Goal: Information Seeking & Learning: Learn about a topic

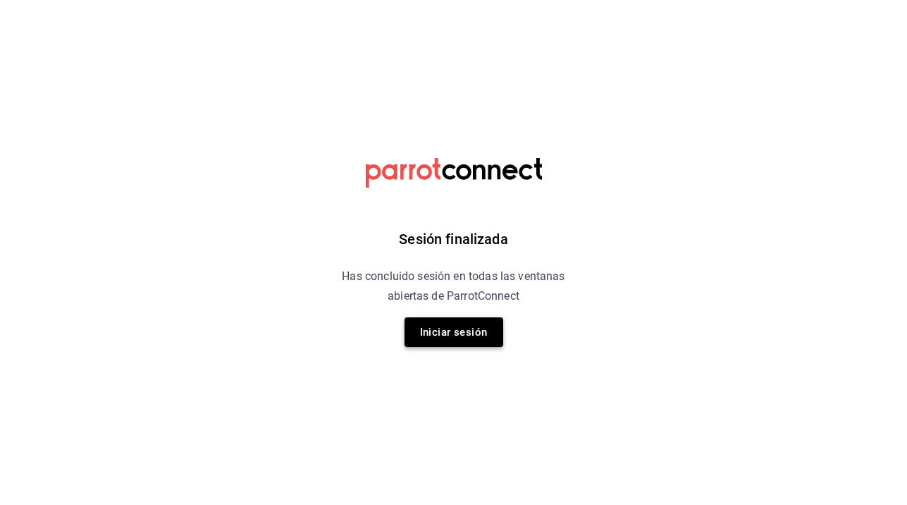
click at [444, 329] on button "Iniciar sesión" at bounding box center [453, 332] width 99 height 30
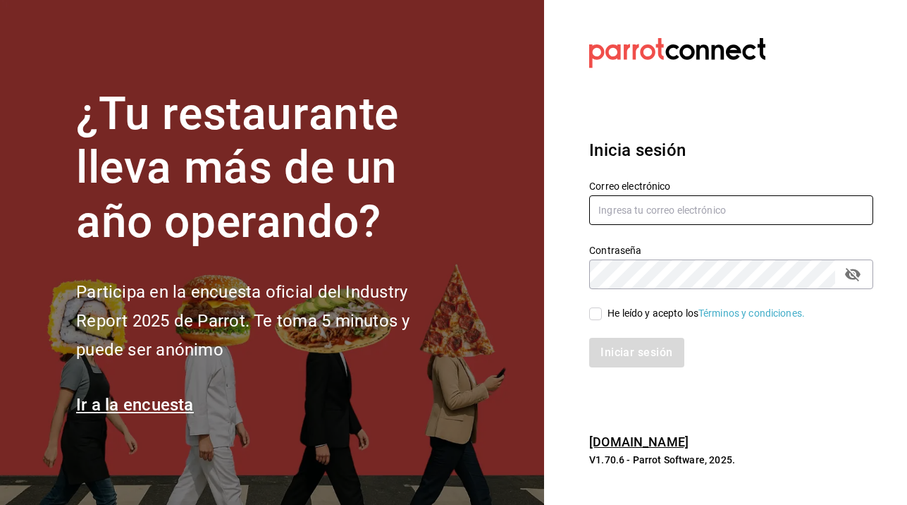
type input "[EMAIL_ADDRESS][DOMAIN_NAME]"
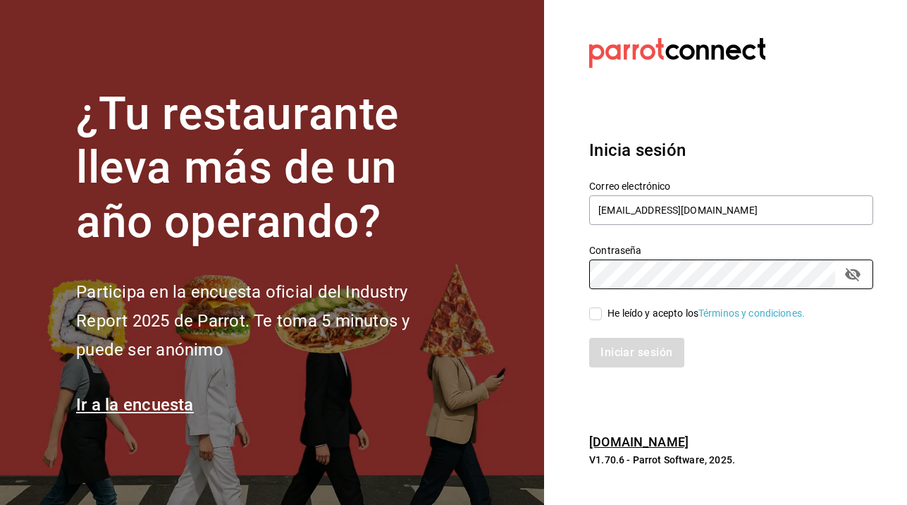
click at [595, 319] on input "He leído y acepto los Términos y condiciones." at bounding box center [595, 313] width 13 height 13
checkbox input "true"
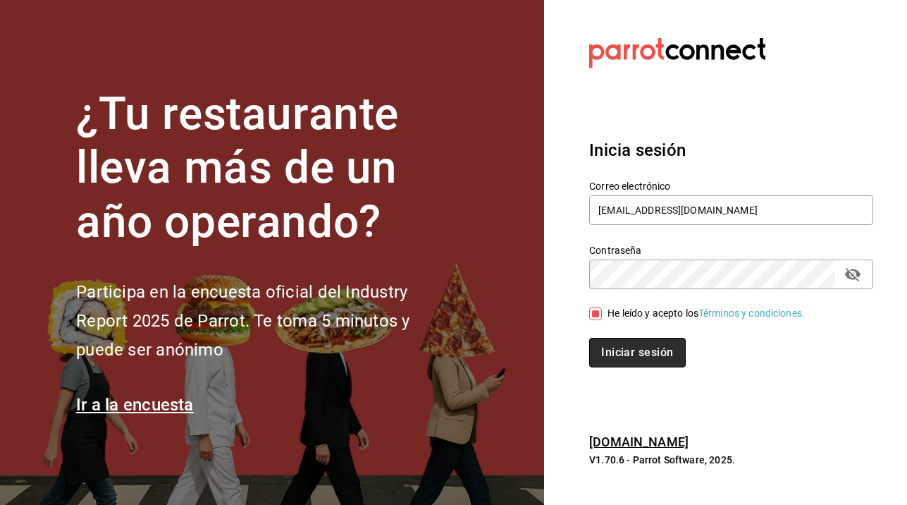
click at [621, 359] on button "Iniciar sesión" at bounding box center [637, 353] width 96 height 30
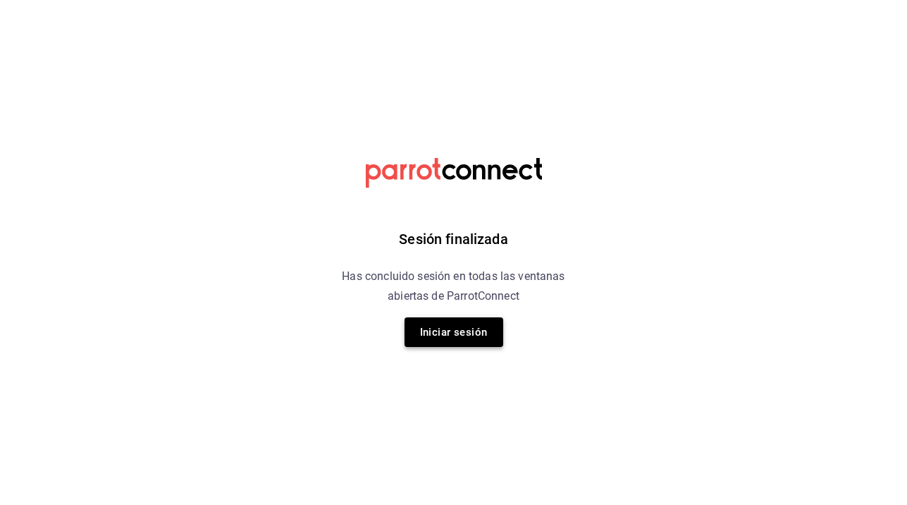
click at [469, 326] on button "Iniciar sesión" at bounding box center [453, 332] width 99 height 30
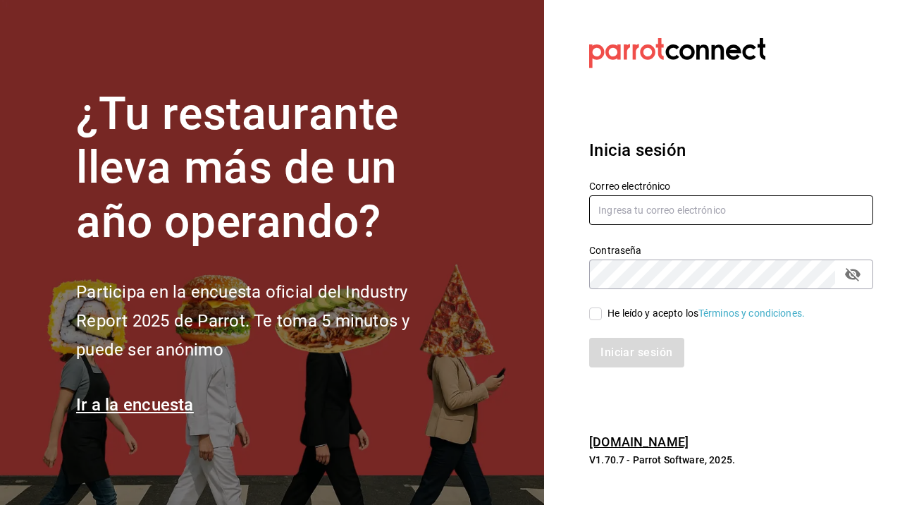
type input "[EMAIL_ADDRESS][DOMAIN_NAME]"
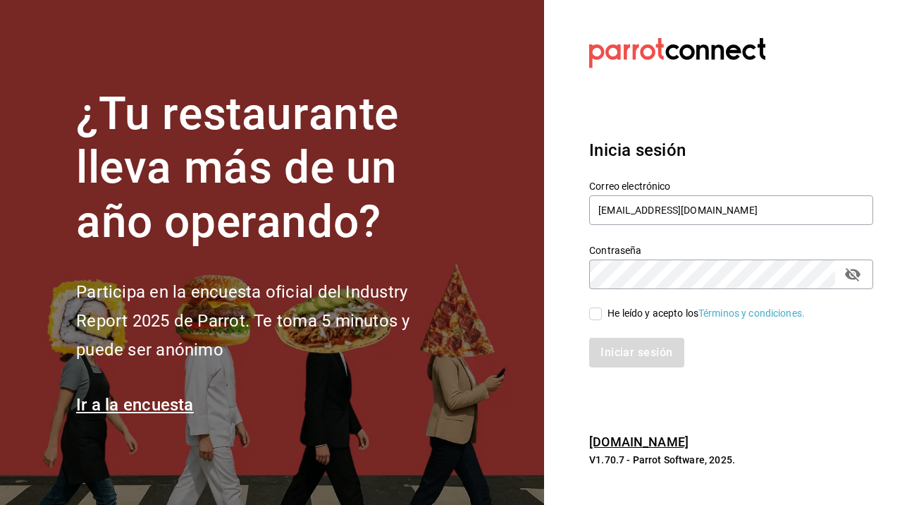
click at [855, 262] on button "passwordField" at bounding box center [853, 274] width 24 height 24
click at [595, 313] on input "He leído y acepto los Términos y condiciones." at bounding box center [595, 313] width 13 height 13
checkbox input "true"
click at [634, 346] on button "Iniciar sesión" at bounding box center [637, 353] width 96 height 30
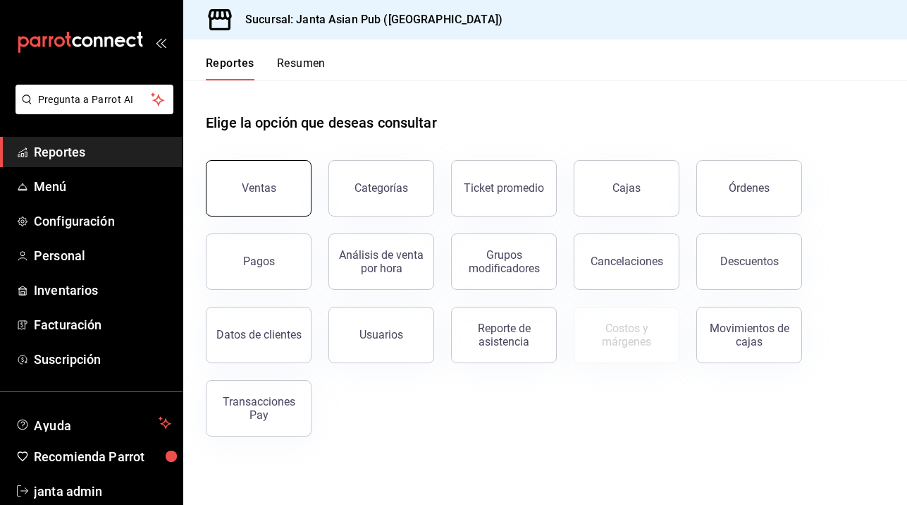
click at [287, 178] on button "Ventas" at bounding box center [259, 188] width 106 height 56
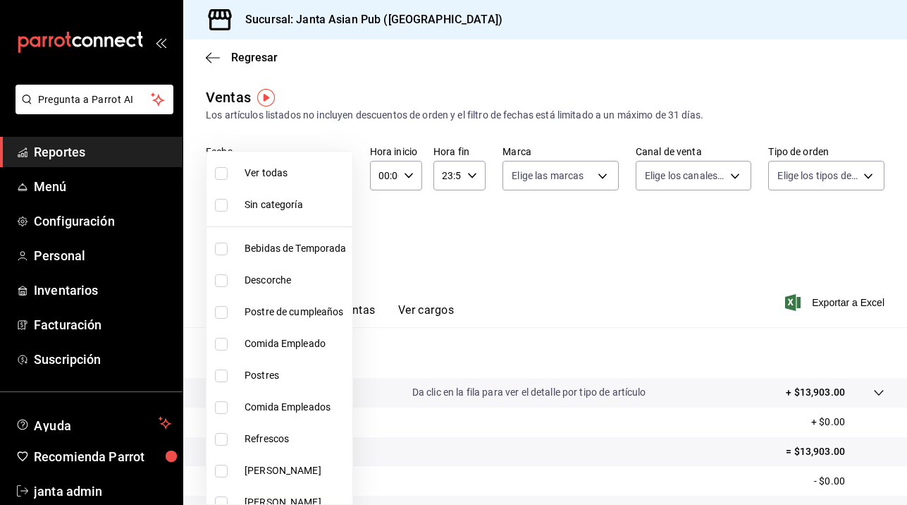
click at [341, 239] on body "Pregunta a Parrot AI Reportes Menú Configuración Personal Inventarios Facturaci…" at bounding box center [453, 252] width 907 height 505
click at [229, 171] on label at bounding box center [224, 173] width 18 height 13
click at [228, 171] on input "checkbox" at bounding box center [221, 173] width 13 height 13
checkbox input "false"
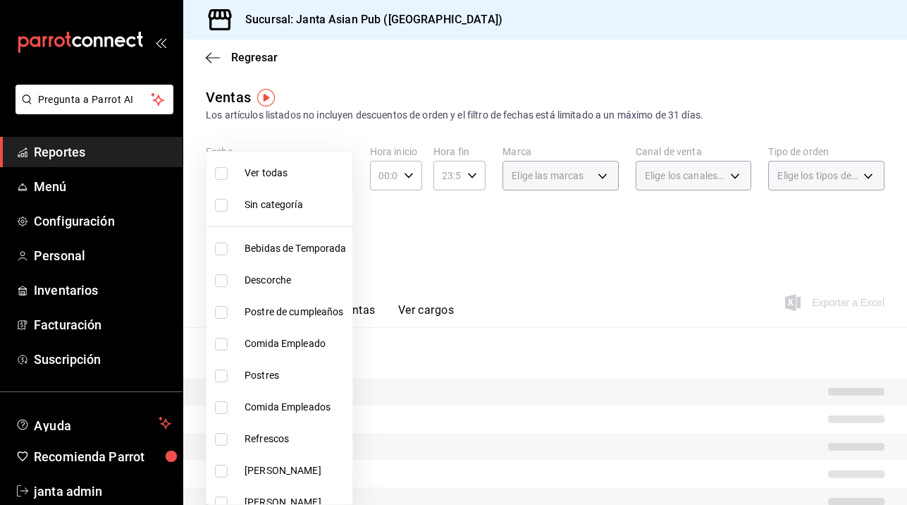
checkbox input "false"
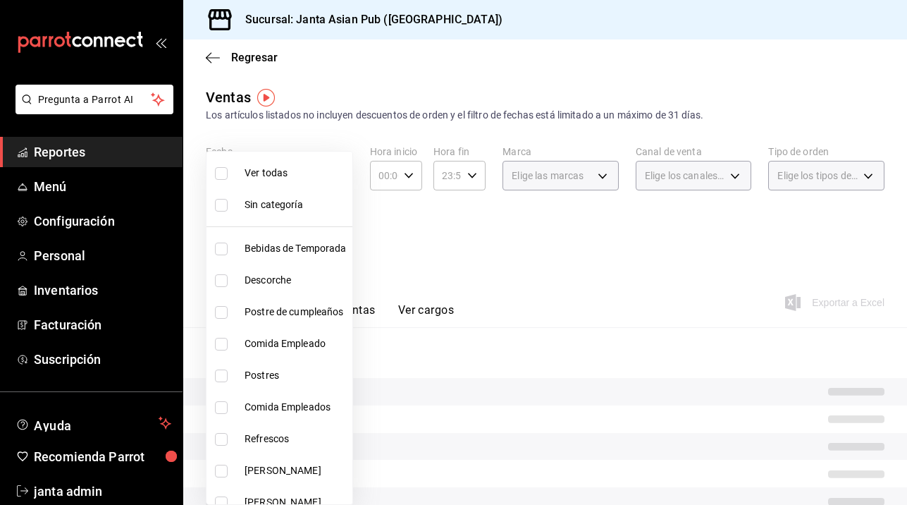
checkbox input "false"
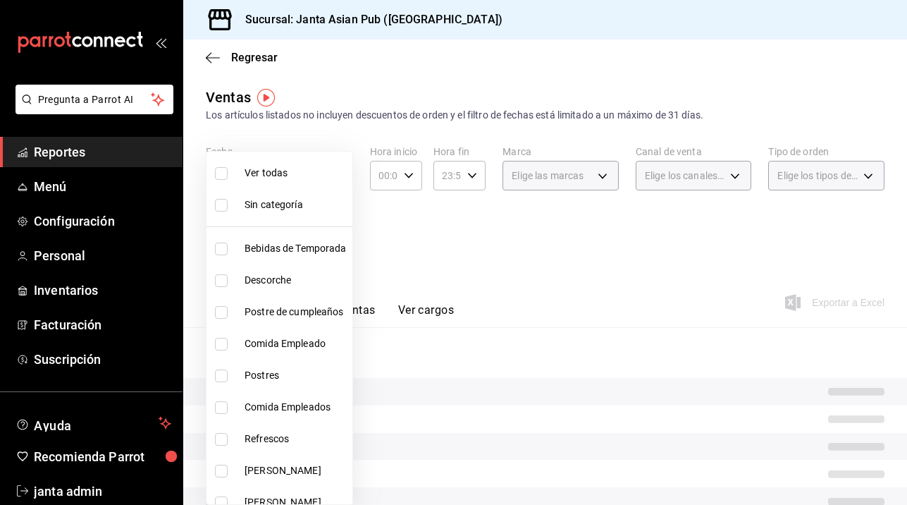
checkbox input "false"
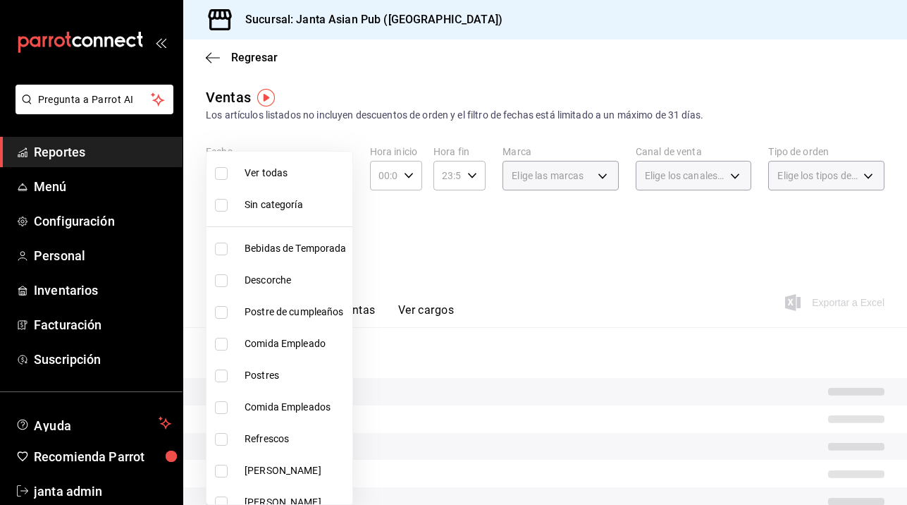
checkbox input "false"
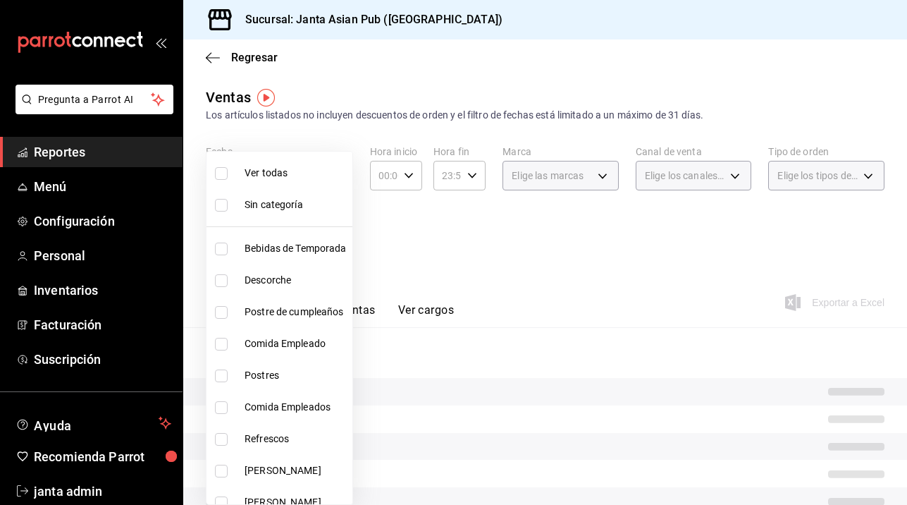
checkbox input "false"
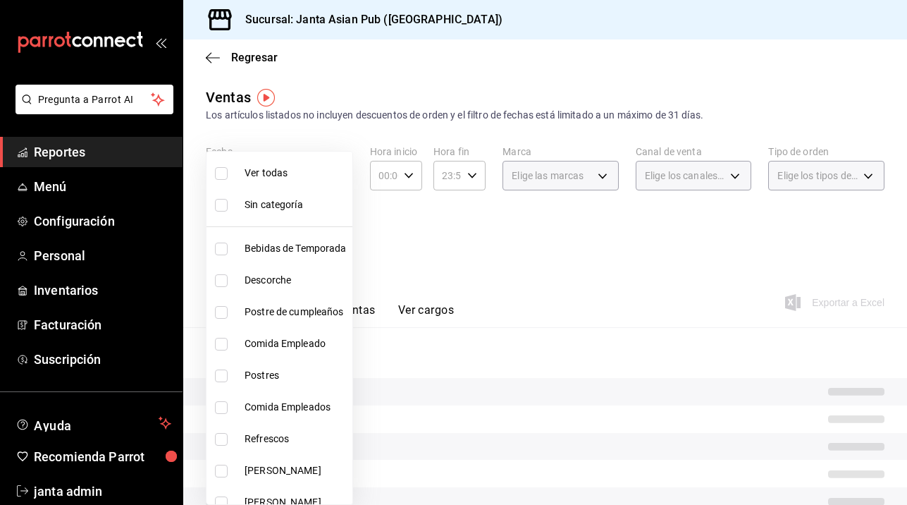
checkbox input "false"
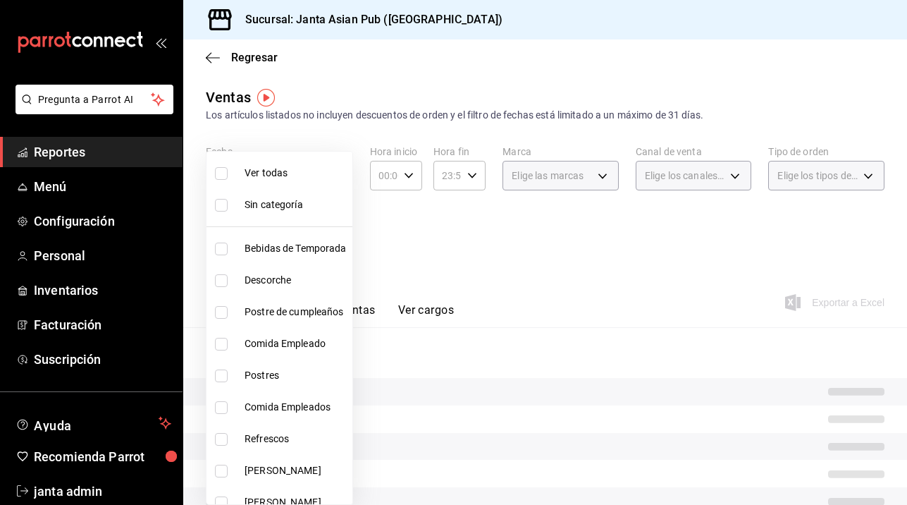
checkbox input "false"
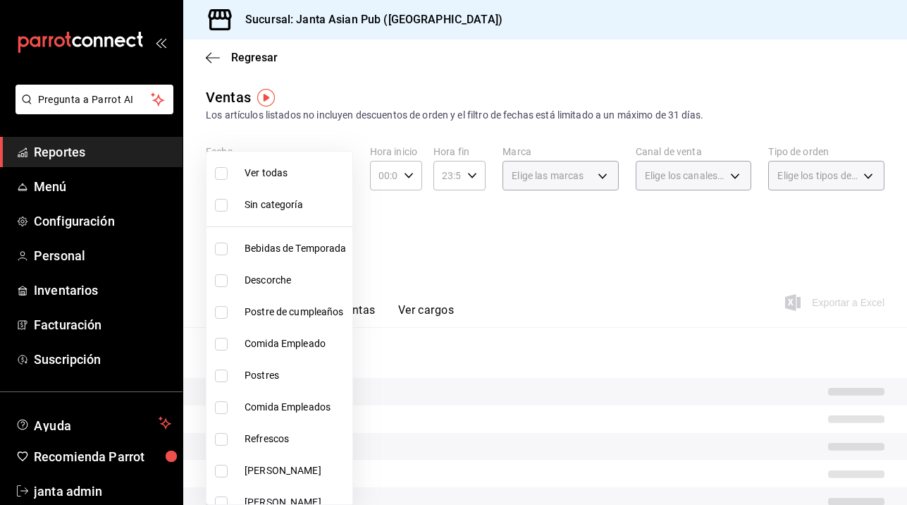
checkbox input "false"
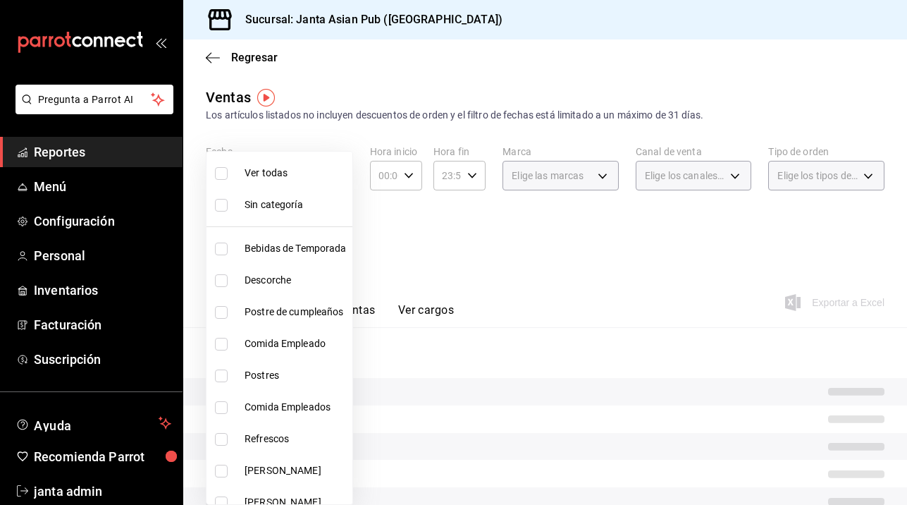
checkbox input "false"
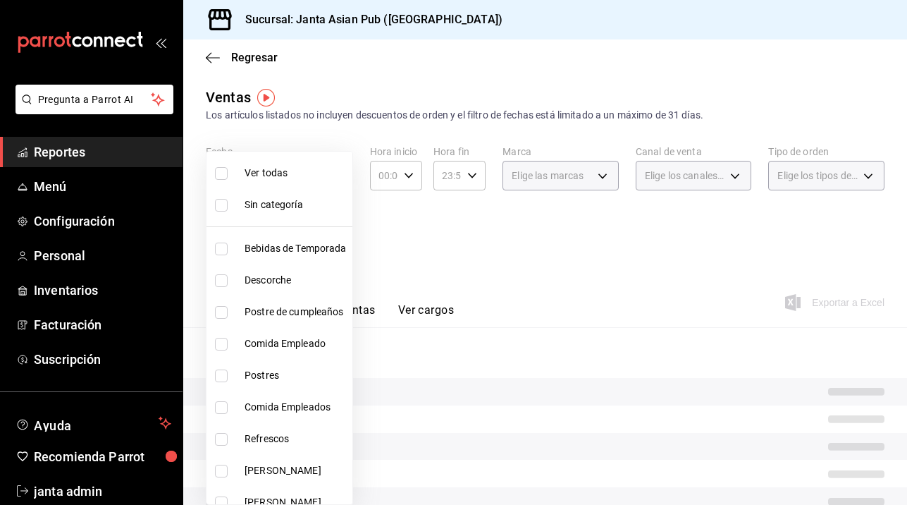
checkbox input "false"
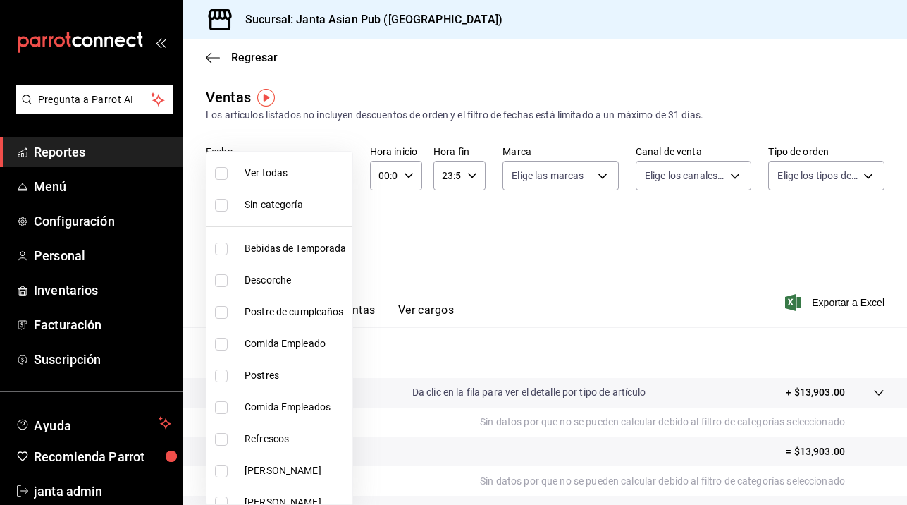
click at [224, 171] on input "checkbox" at bounding box center [221, 173] width 13 height 13
checkbox input "true"
type input "70c5a775-ad25-44b7-8e18-3ab9461f56c9,d7cfda9f-04a9-47dc-8dff-bad7e0b6e1ec,70ffa…"
checkbox input "true"
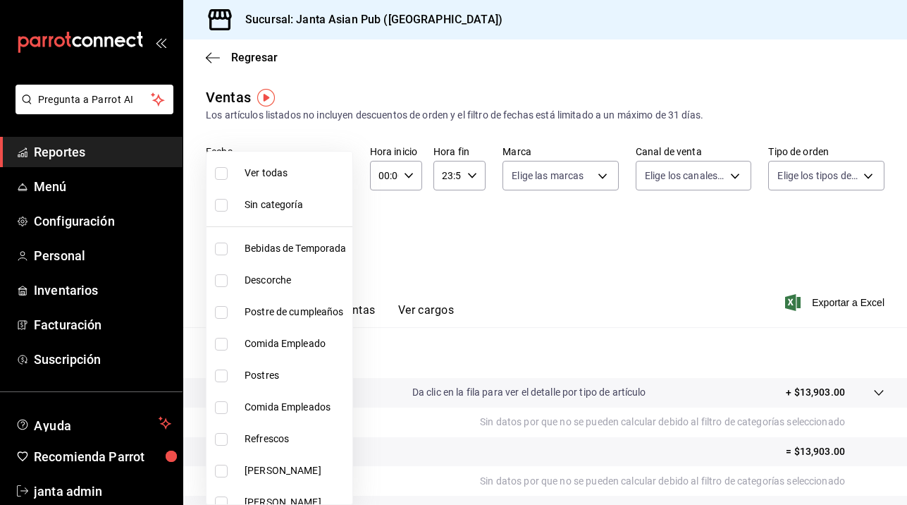
checkbox input "true"
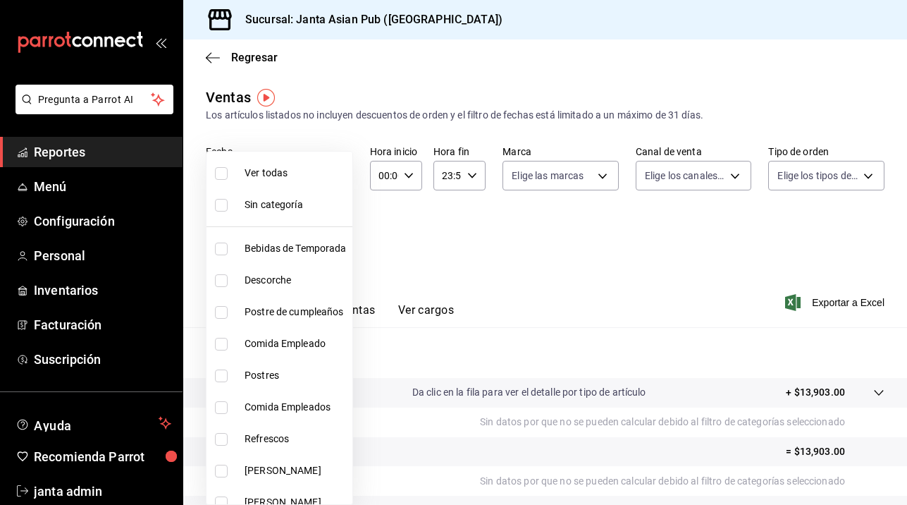
checkbox input "true"
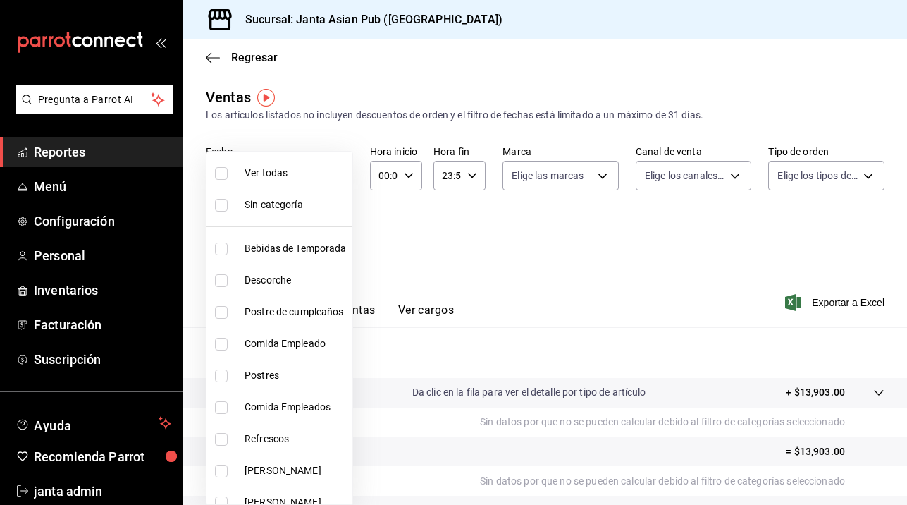
checkbox input "true"
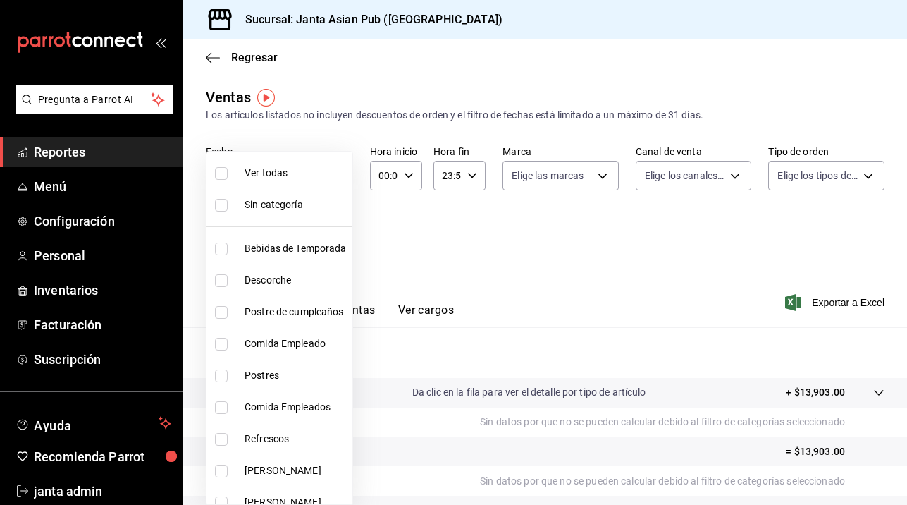
checkbox input "true"
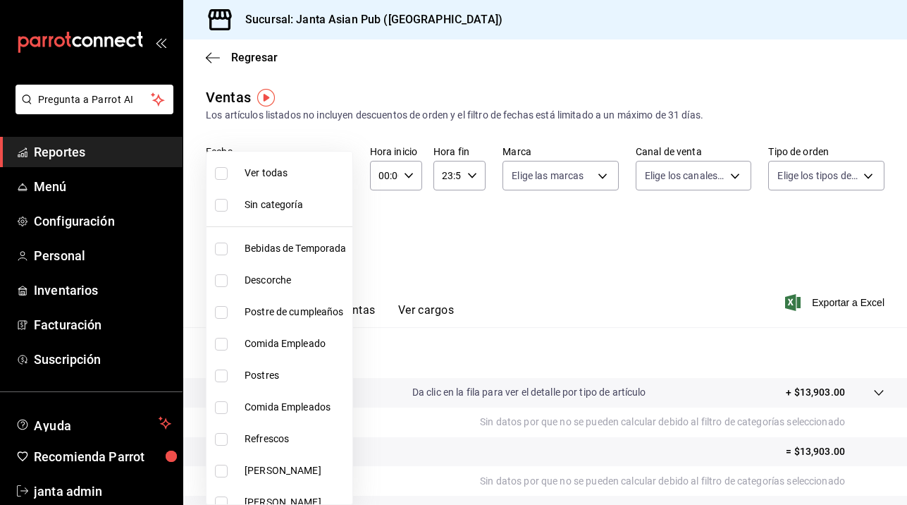
checkbox input "true"
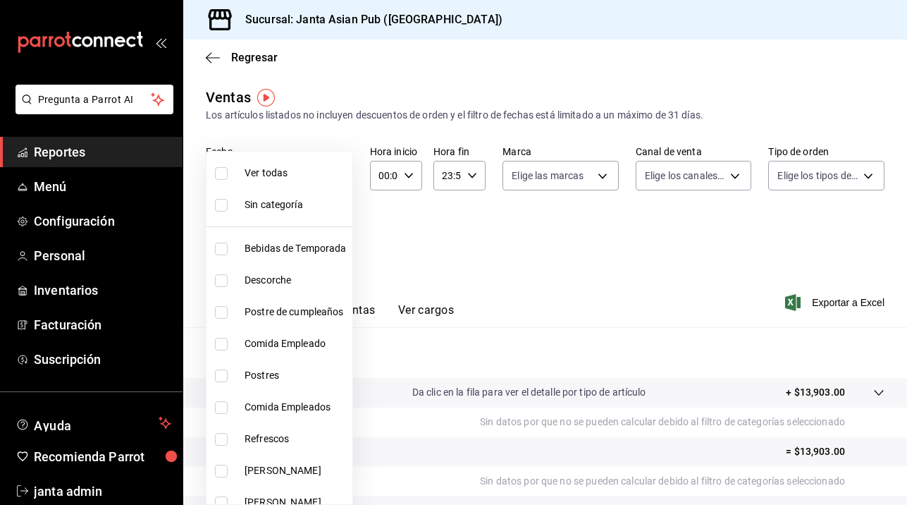
checkbox input "true"
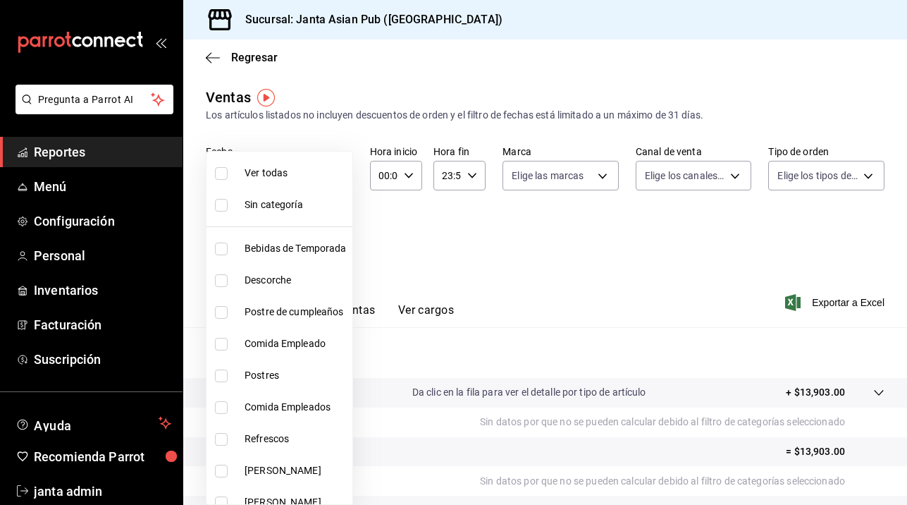
checkbox input "true"
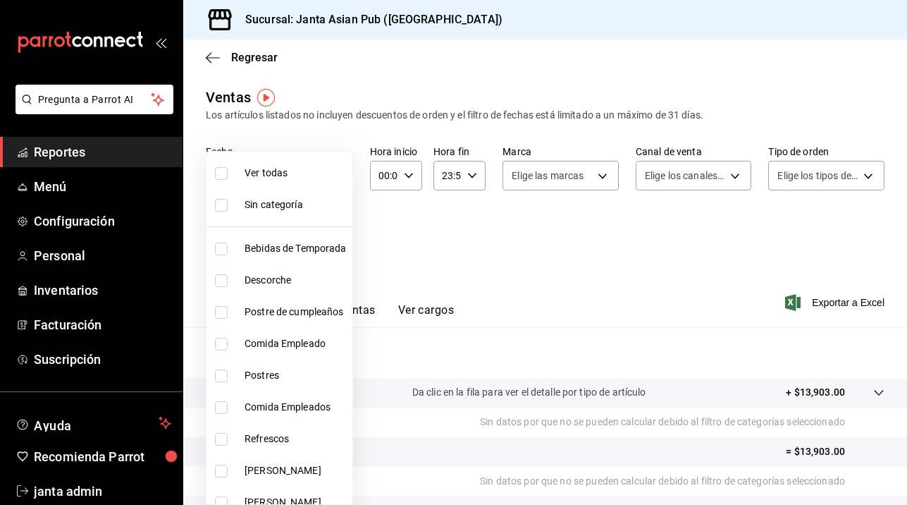
checkbox input "true"
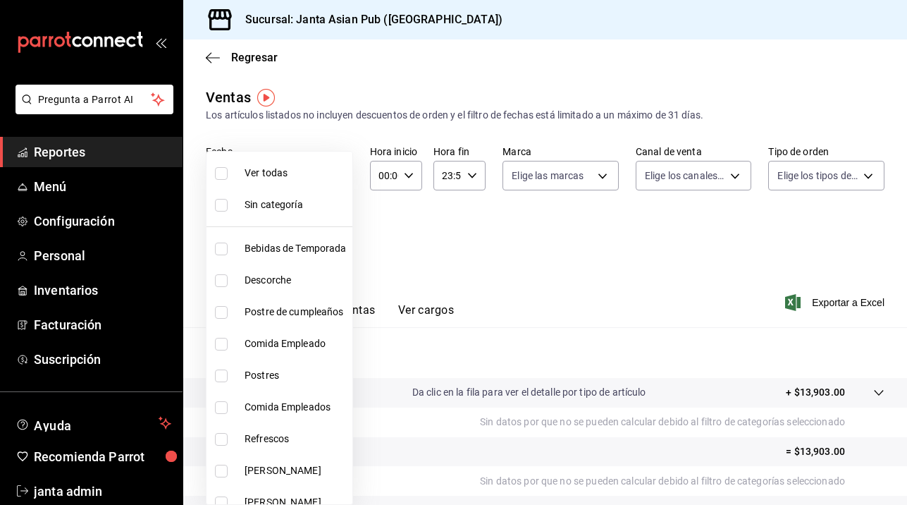
checkbox input "true"
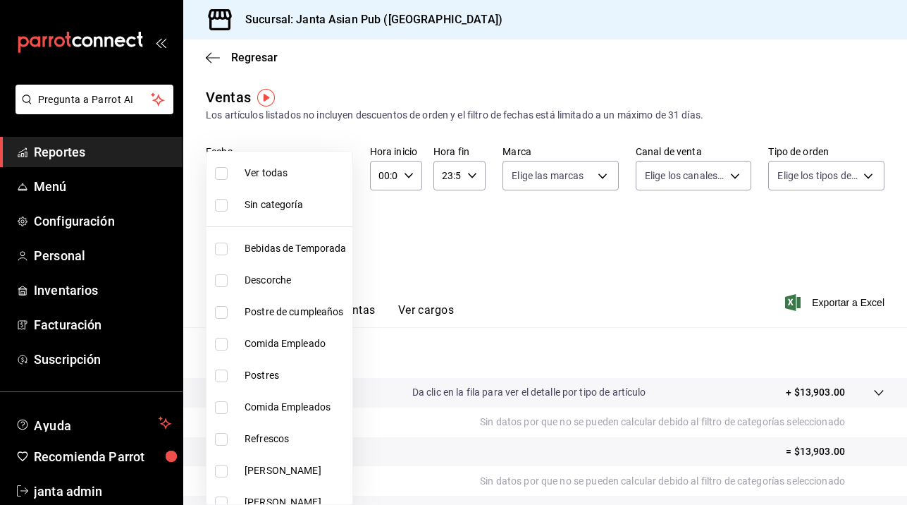
checkbox input "true"
click at [223, 203] on input "checkbox" at bounding box center [221, 205] width 13 height 13
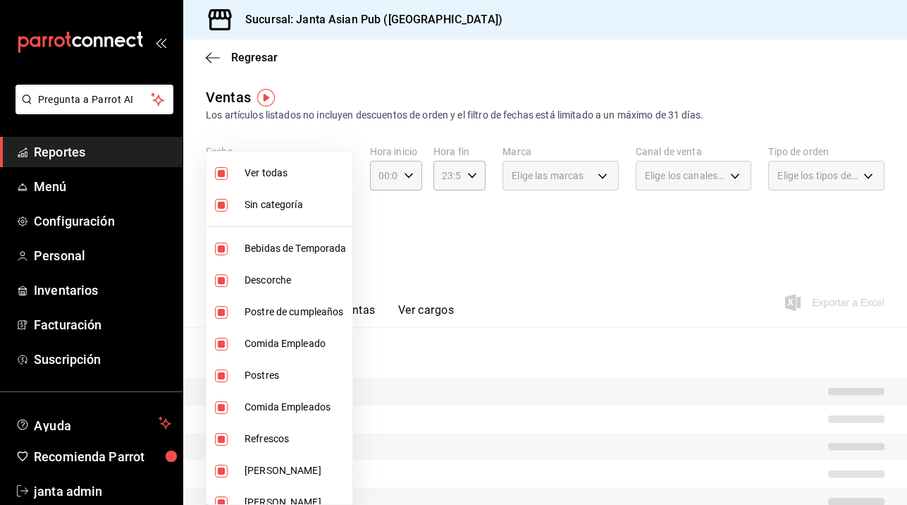
click at [223, 203] on input "checkbox" at bounding box center [221, 205] width 13 height 13
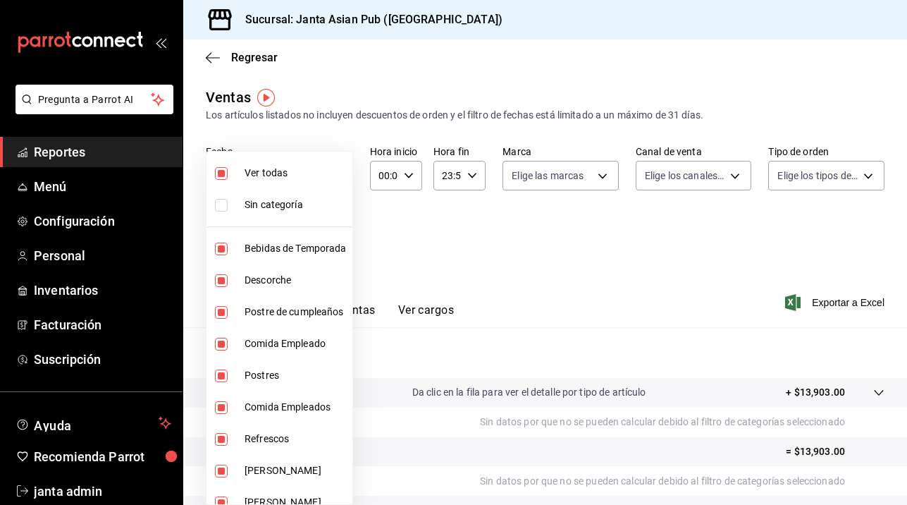
click at [223, 203] on input "checkbox" at bounding box center [221, 205] width 13 height 13
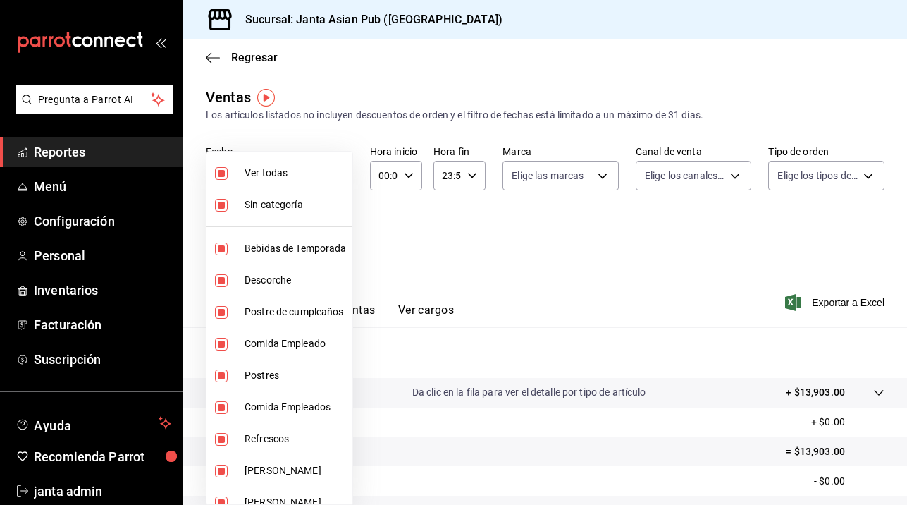
click at [223, 203] on input "checkbox" at bounding box center [221, 205] width 13 height 13
checkbox input "false"
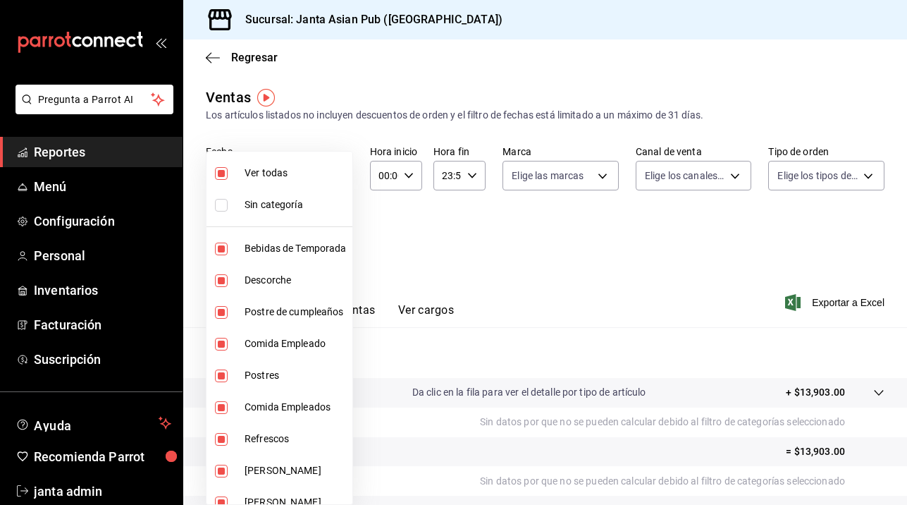
click at [733, 175] on div at bounding box center [453, 252] width 907 height 505
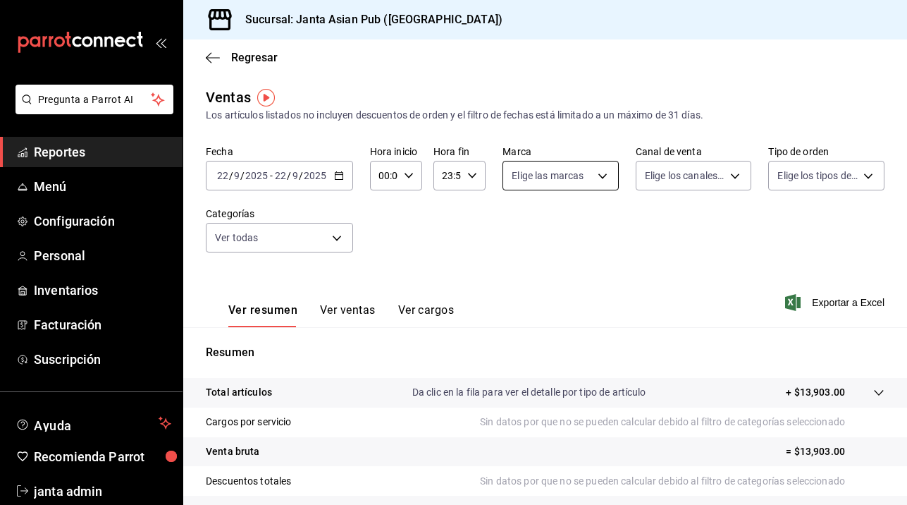
click at [600, 176] on body "Pregunta a Parrot AI Reportes Menú Configuración Personal Inventarios Facturaci…" at bounding box center [453, 252] width 907 height 505
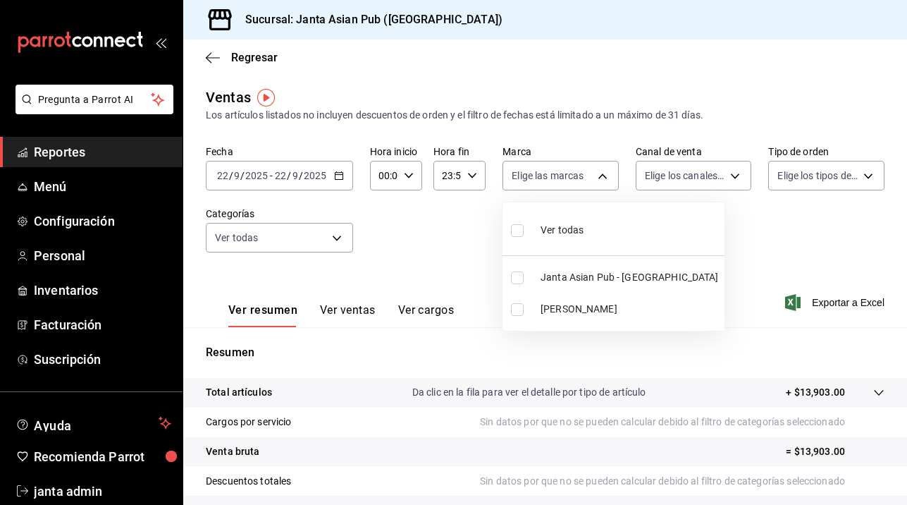
click at [524, 309] on label at bounding box center [520, 309] width 18 height 13
click at [524, 309] on input "checkbox" at bounding box center [517, 309] width 13 height 13
checkbox input "false"
click at [870, 175] on div at bounding box center [453, 252] width 907 height 505
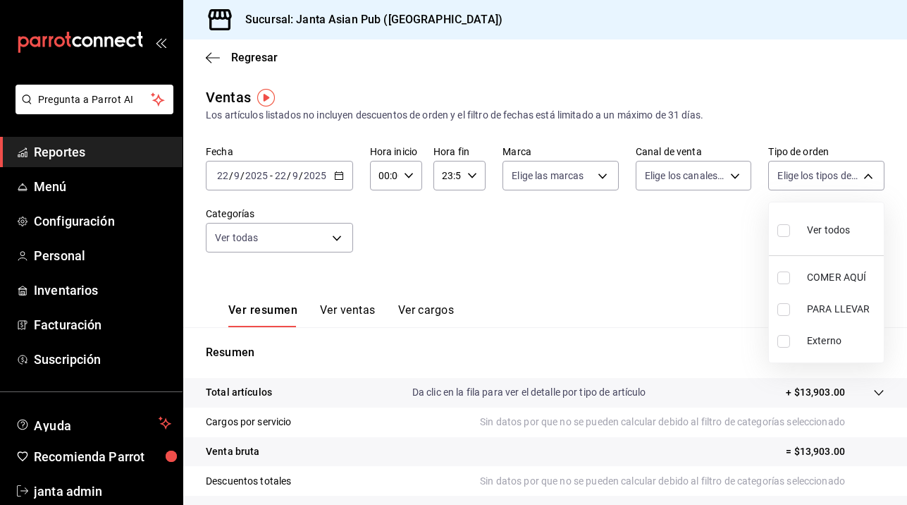
click at [870, 175] on body "Pregunta a Parrot AI Reportes Menú Configuración Personal Inventarios Facturaci…" at bounding box center [453, 252] width 907 height 505
click at [784, 233] on input "checkbox" at bounding box center [783, 230] width 13 height 13
checkbox input "true"
type input "cecbe1d2-0685-4b91-9b18-30ed67a7ce8a,c7915639-2b54-4f57-83bf-29acfaaa6073,EXTER…"
checkbox input "true"
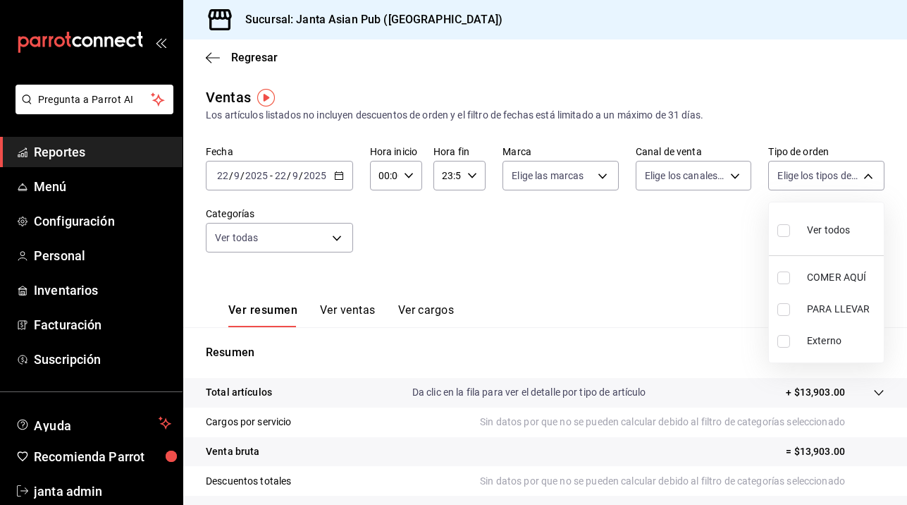
checkbox input "true"
click at [338, 174] on div at bounding box center [453, 252] width 907 height 505
click at [338, 174] on icon "button" at bounding box center [339, 176] width 10 height 10
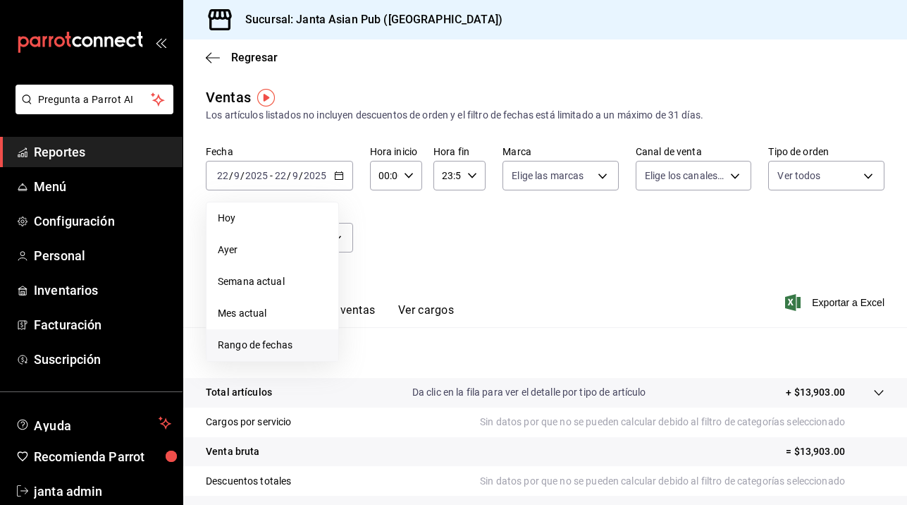
click at [239, 343] on span "Rango de fechas" at bounding box center [272, 345] width 109 height 15
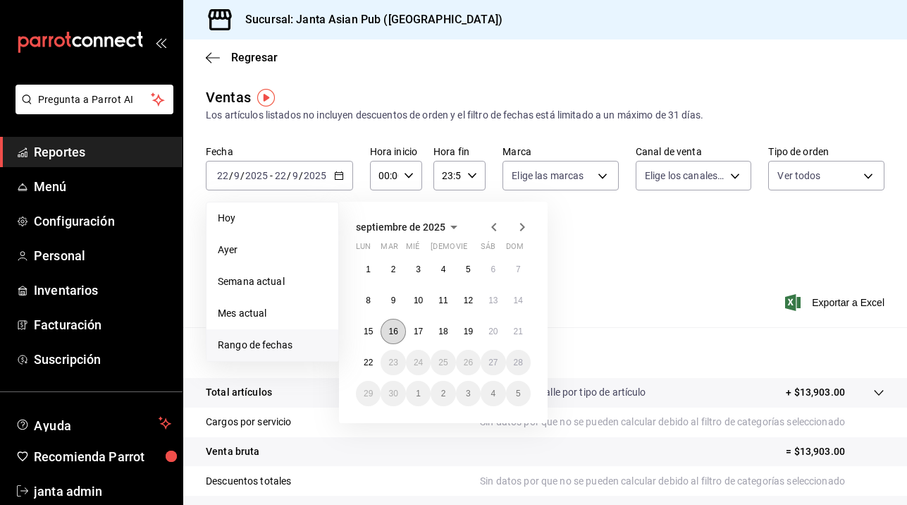
click at [396, 334] on abbr "16" at bounding box center [392, 331] width 9 height 10
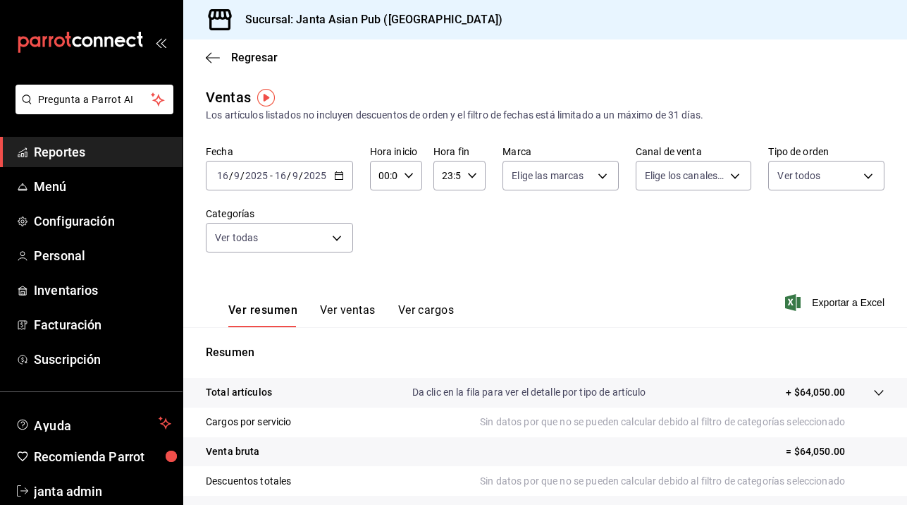
click at [363, 316] on button "Ver ventas" at bounding box center [348, 315] width 56 height 24
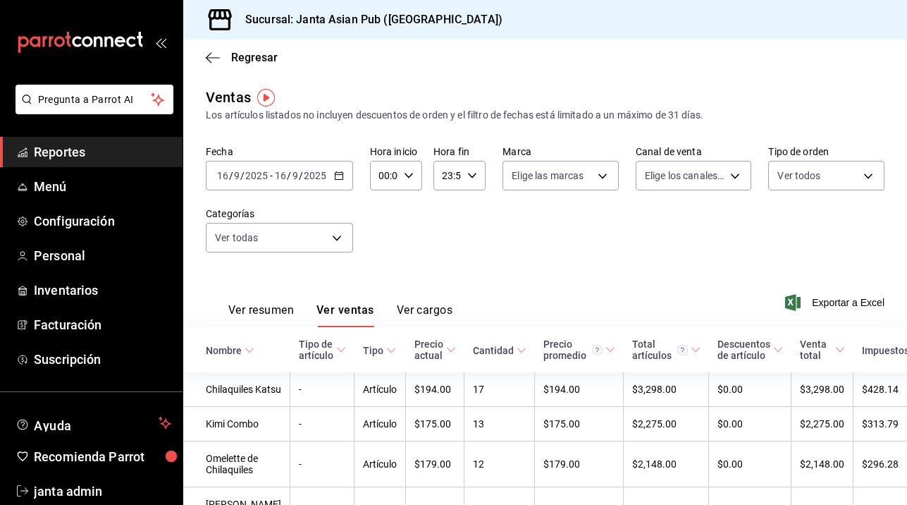
click at [423, 312] on button "Ver cargos" at bounding box center [425, 315] width 56 height 24
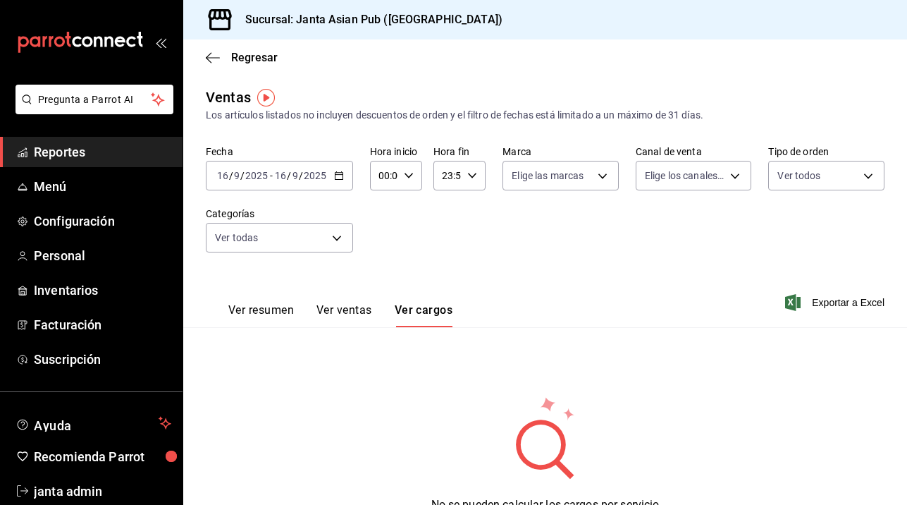
click at [249, 309] on button "Ver resumen" at bounding box center [261, 315] width 66 height 24
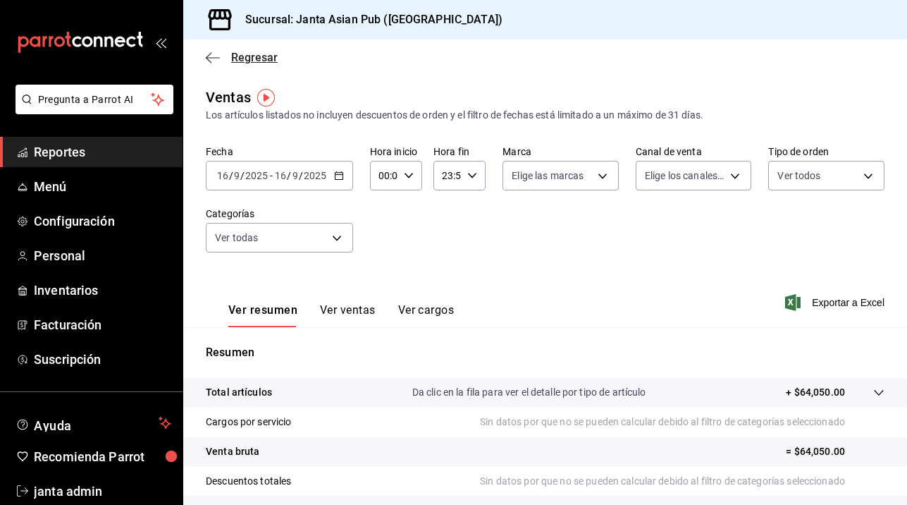
click at [211, 58] on icon "button" at bounding box center [213, 57] width 14 height 1
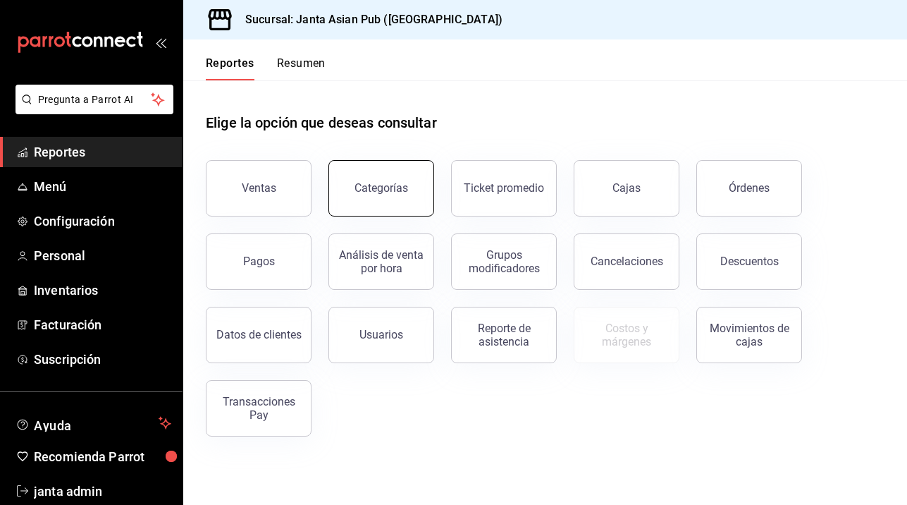
click at [386, 183] on div "Categorías" at bounding box center [381, 187] width 54 height 13
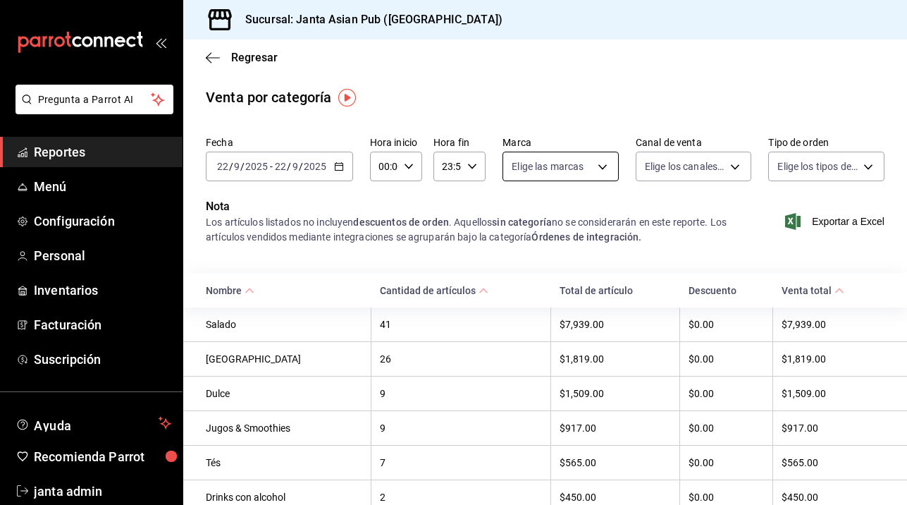
click at [601, 161] on body "Pregunta a Parrot AI Reportes Menú Configuración Personal Inventarios Facturaci…" at bounding box center [453, 252] width 907 height 505
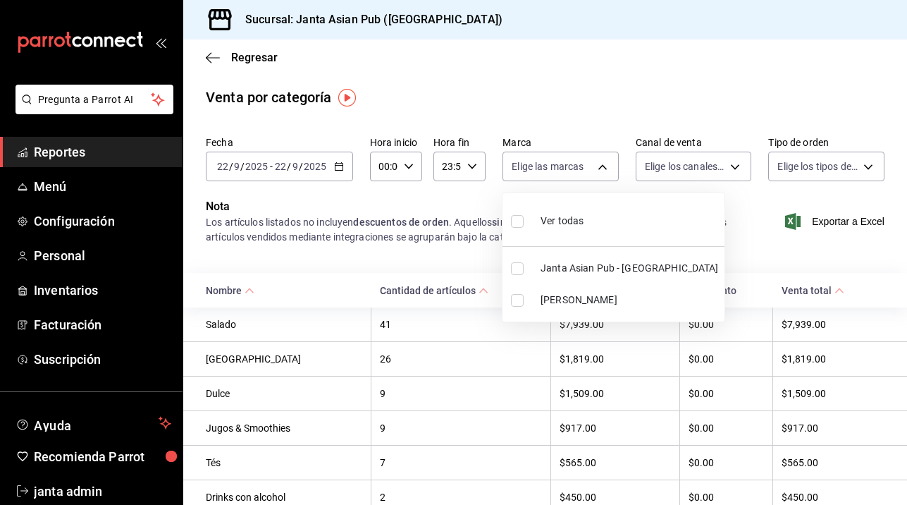
click at [530, 299] on li "Kimi Brunch" at bounding box center [613, 300] width 222 height 32
type input "be46397b-311f-4062-b626-5c189c252b46"
checkbox input "true"
click at [734, 163] on div at bounding box center [453, 252] width 907 height 505
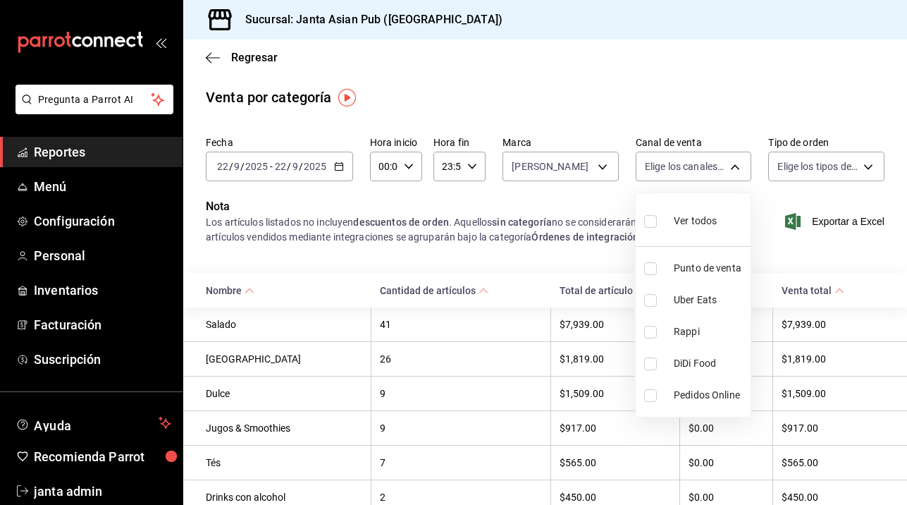
click at [734, 163] on body "Pregunta a Parrot AI Reportes Menú Configuración Personal Inventarios Facturaci…" at bounding box center [453, 252] width 907 height 505
click at [652, 225] on input "checkbox" at bounding box center [650, 221] width 13 height 13
checkbox input "true"
type input "PARROT,UBER_EATS,RAPPI,DIDI_FOOD,ONLINE"
checkbox input "true"
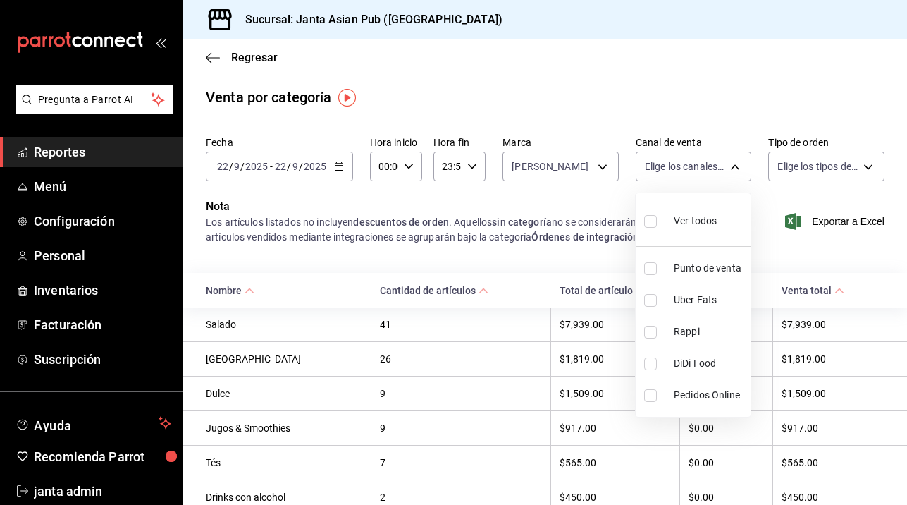
checkbox input "true"
click at [865, 169] on div at bounding box center [453, 252] width 907 height 505
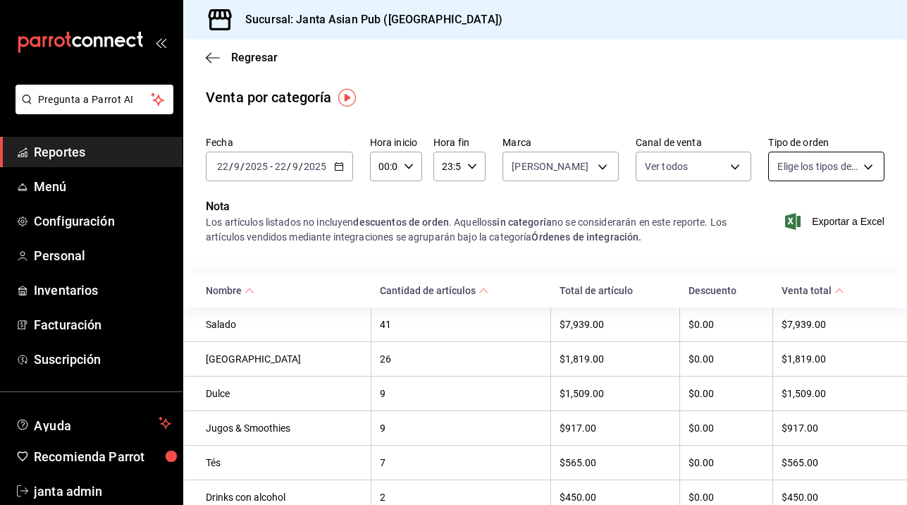
click at [874, 164] on body "Pregunta a Parrot AI Reportes Menú Configuración Personal Inventarios Facturaci…" at bounding box center [453, 252] width 907 height 505
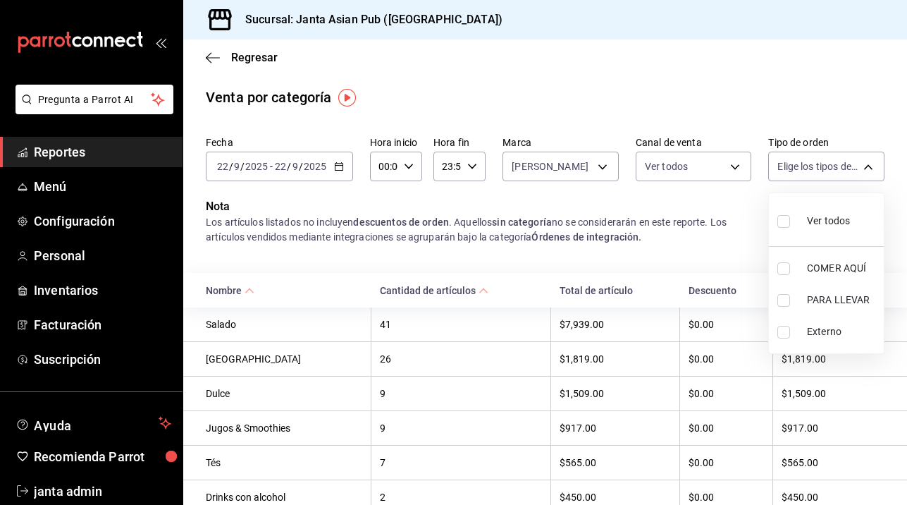
click at [784, 223] on input "checkbox" at bounding box center [783, 221] width 13 height 13
checkbox input "true"
type input "cecbe1d2-0685-4b91-9b18-30ed67a7ce8a,c7915639-2b54-4f57-83bf-29acfaaa6073,EXTER…"
checkbox input "true"
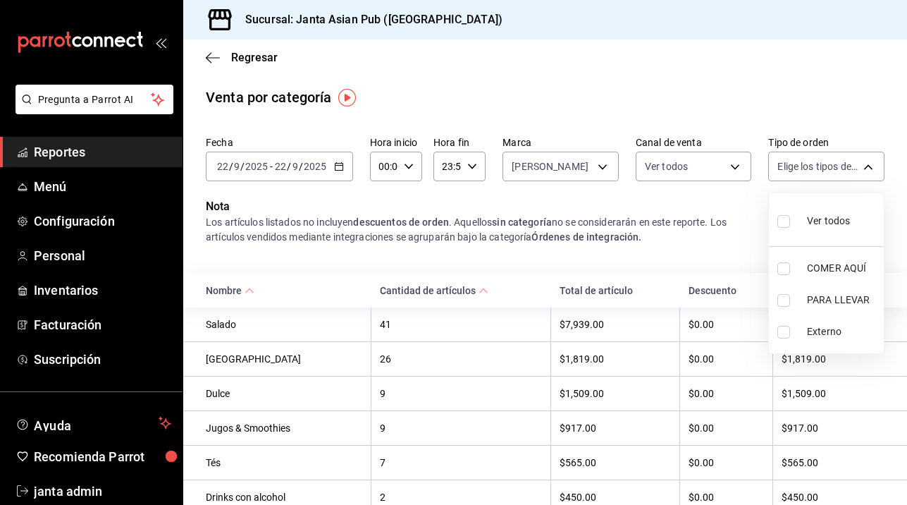
checkbox input "true"
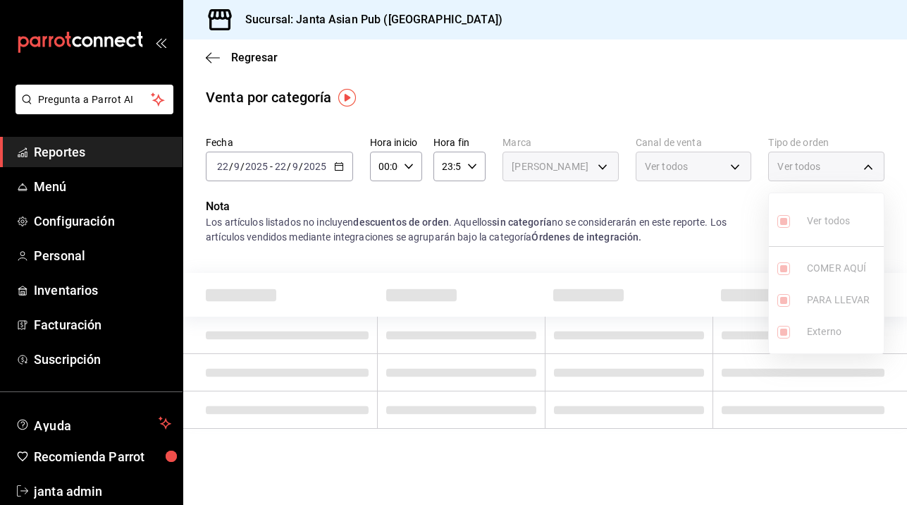
click at [335, 169] on div at bounding box center [453, 252] width 907 height 505
click at [335, 169] on icon "button" at bounding box center [339, 166] width 10 height 10
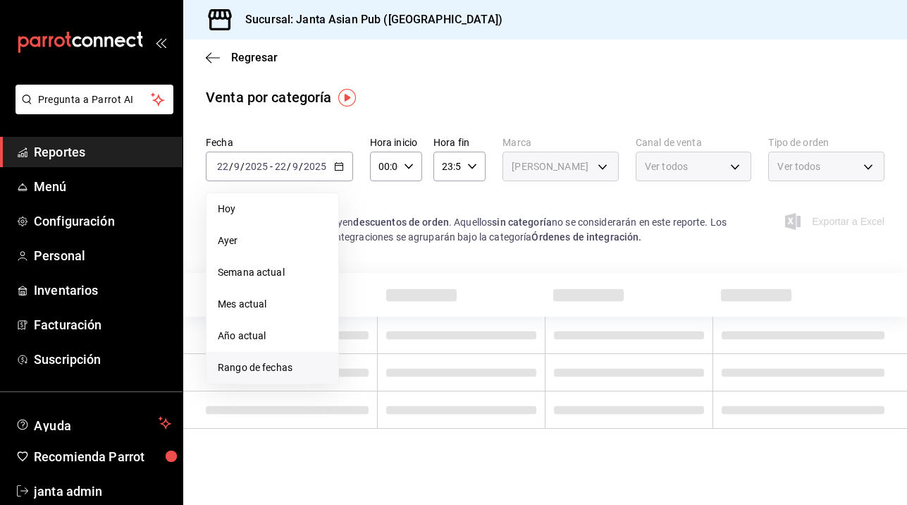
click at [283, 380] on li "Rango de fechas" at bounding box center [272, 368] width 132 height 32
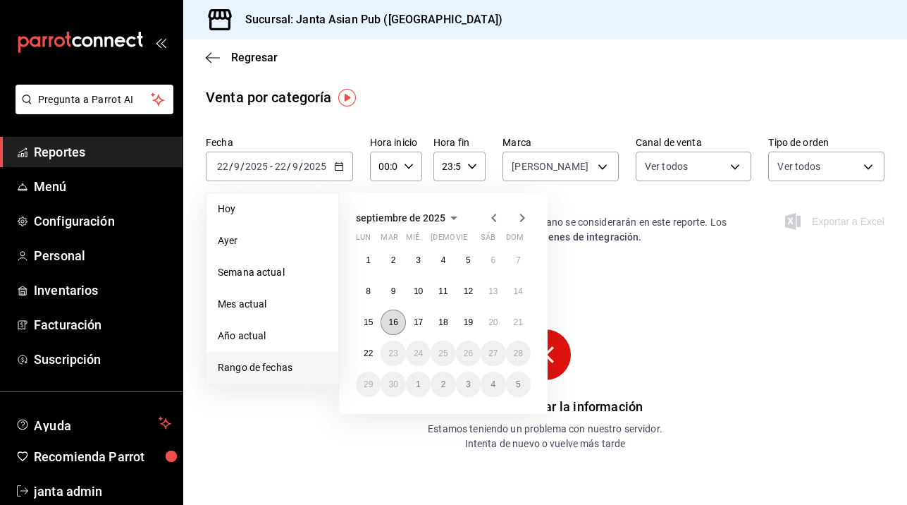
click at [396, 323] on abbr "16" at bounding box center [392, 322] width 9 height 10
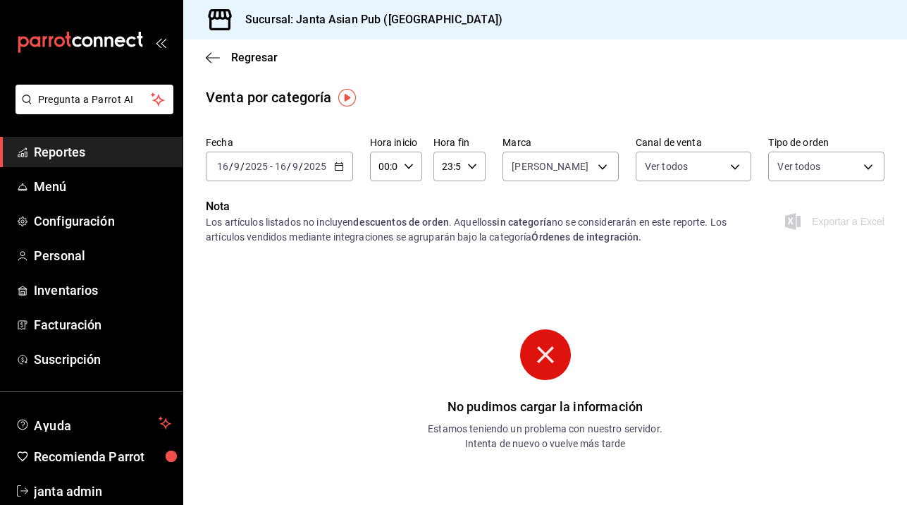
click at [407, 163] on icon "button" at bounding box center [409, 166] width 10 height 10
click at [407, 163] on div at bounding box center [453, 252] width 907 height 505
click at [340, 167] on icon "button" at bounding box center [339, 166] width 10 height 10
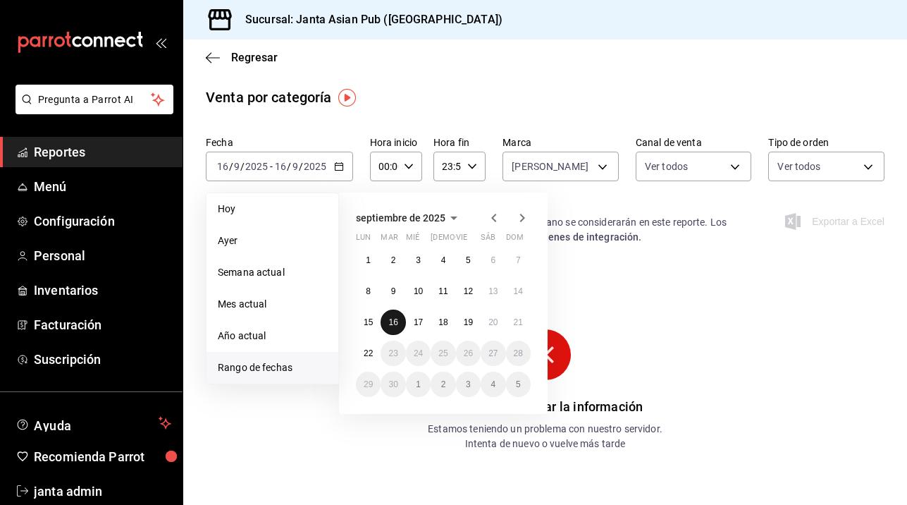
click at [397, 319] on abbr "16" at bounding box center [392, 322] width 9 height 10
click at [397, 319] on div "Fecha 2025-09-16 16 / 9 / 2025 - 2025-09-16 16 / 9 / 2025 Hoy Ayer Semana actua…" at bounding box center [545, 346] width 724 height 433
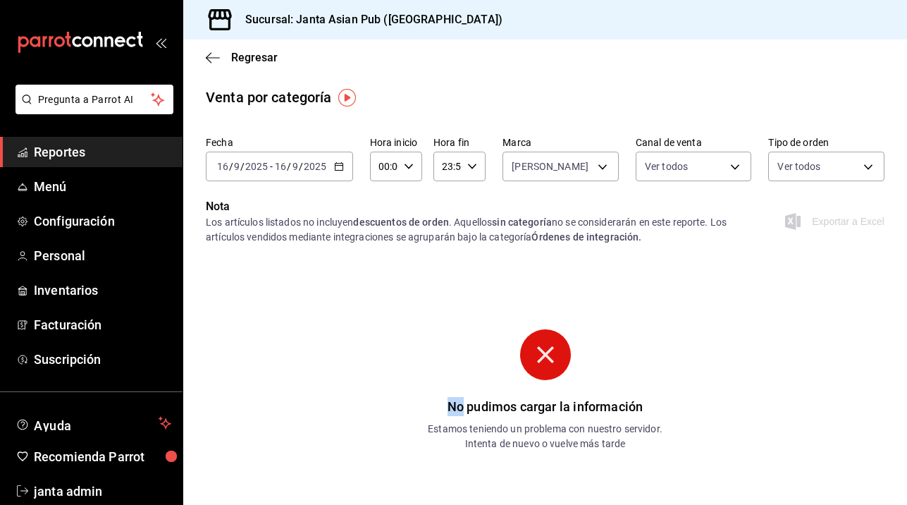
click at [390, 305] on div "Fecha 2025-09-16 16 / 9 / 2025 - 2025-09-16 16 / 9 / 2025 Hora inicio 00:00 Hor…" at bounding box center [545, 346] width 724 height 433
click at [406, 168] on icon "button" at bounding box center [409, 166] width 10 height 10
click at [390, 252] on div "01" at bounding box center [382, 236] width 26 height 34
click at [381, 275] on span "02" at bounding box center [383, 269] width 4 height 11
type input "02:00"
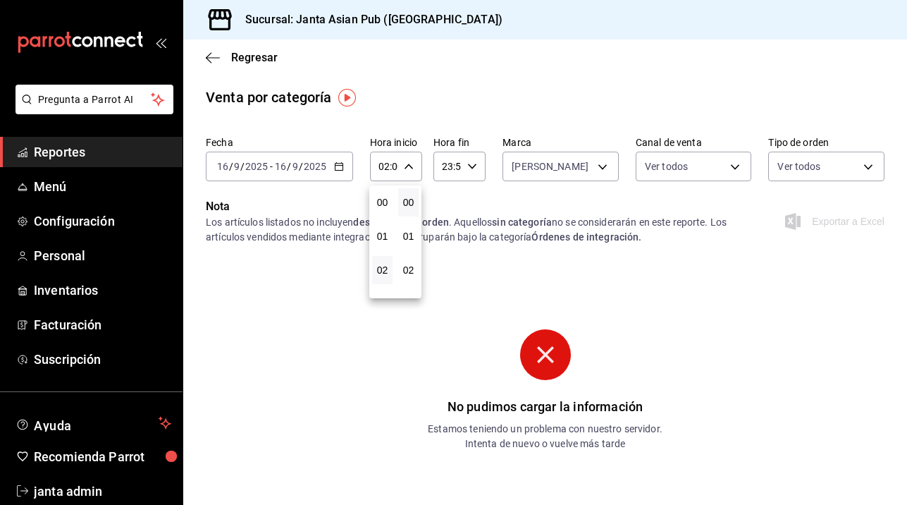
click at [505, 253] on div at bounding box center [453, 252] width 907 height 505
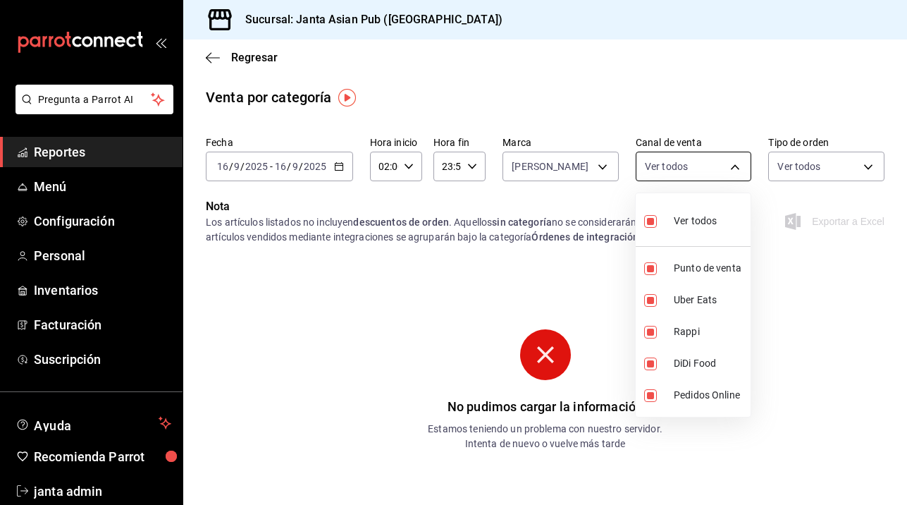
click at [734, 171] on body "Pregunta a Parrot AI Reportes Menú Configuración Personal Inventarios Facturaci…" at bounding box center [453, 252] width 907 height 505
click at [734, 171] on div at bounding box center [453, 252] width 907 height 505
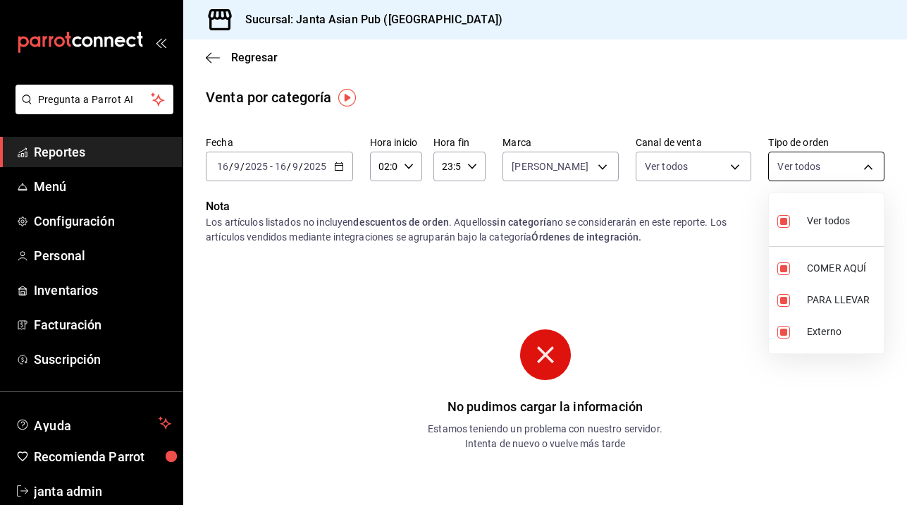
click at [867, 178] on body "Pregunta a Parrot AI Reportes Menú Configuración Personal Inventarios Facturaci…" at bounding box center [453, 252] width 907 height 505
click at [493, 296] on div at bounding box center [453, 252] width 907 height 505
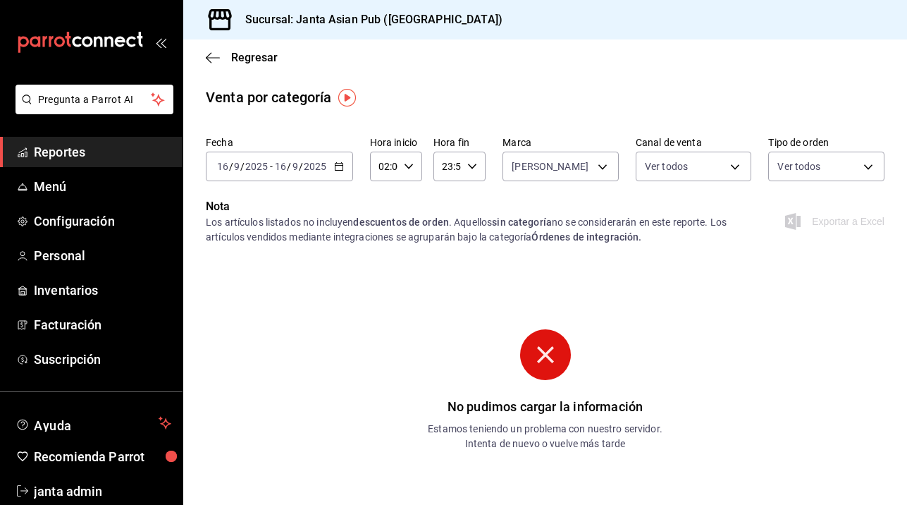
click at [545, 366] on circle at bounding box center [545, 354] width 51 height 51
drag, startPoint x: 519, startPoint y: 366, endPoint x: 481, endPoint y: 366, distance: 38.1
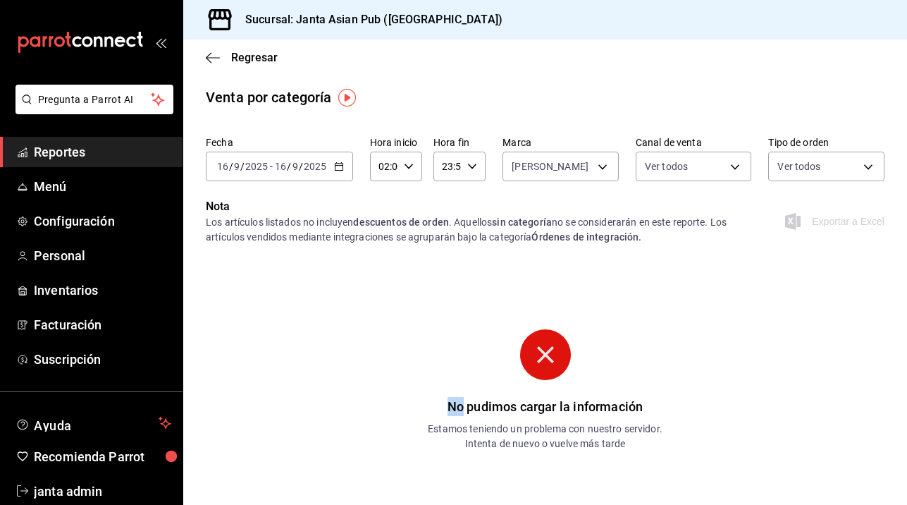
click at [481, 366] on div "No pudimos cargar la información Estamos teniendo un problema con nuestro servi…" at bounding box center [545, 401] width 423 height 144
click at [414, 171] on div "02:00 Hora inicio" at bounding box center [396, 166] width 52 height 30
click at [407, 240] on span "01" at bounding box center [409, 235] width 4 height 11
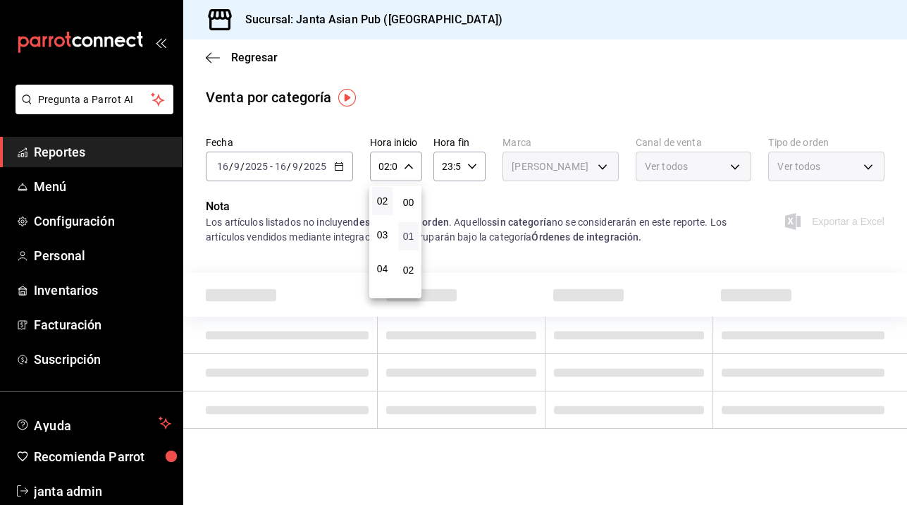
click at [407, 240] on span "01" at bounding box center [409, 235] width 4 height 11
click at [410, 276] on span "02" at bounding box center [409, 269] width 4 height 11
click at [383, 264] on button "04" at bounding box center [382, 268] width 20 height 28
click at [381, 206] on span "02" at bounding box center [383, 200] width 4 height 11
type input "02:02"
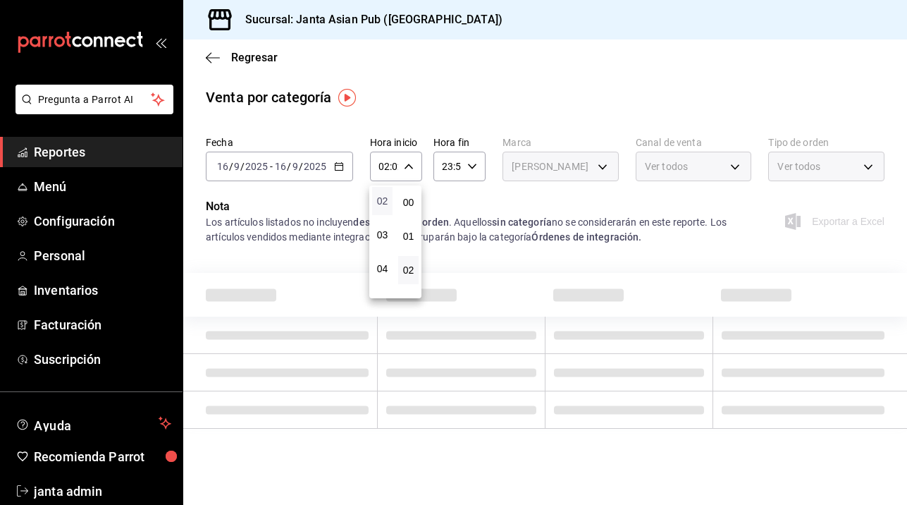
click at [381, 198] on span "02" at bounding box center [383, 200] width 4 height 11
click at [406, 166] on div at bounding box center [453, 252] width 907 height 505
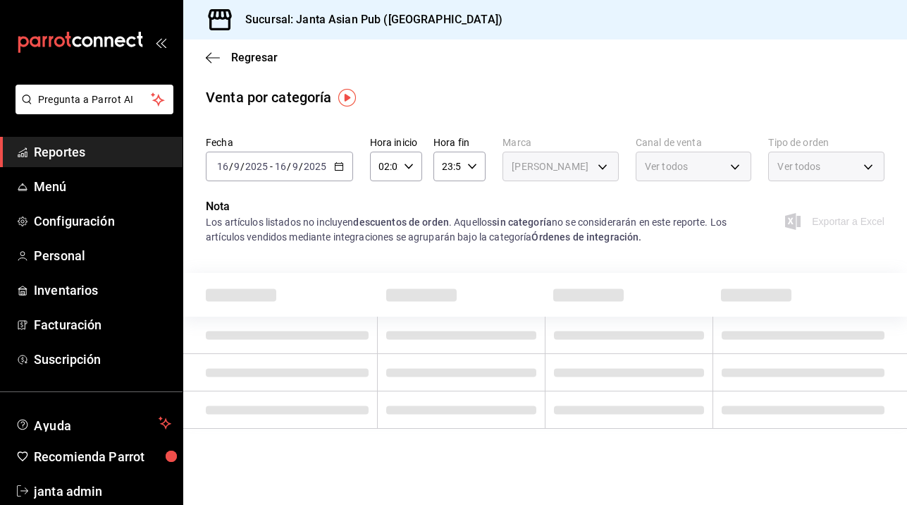
click at [406, 166] on \(Stroke\) "button" at bounding box center [408, 165] width 8 height 5
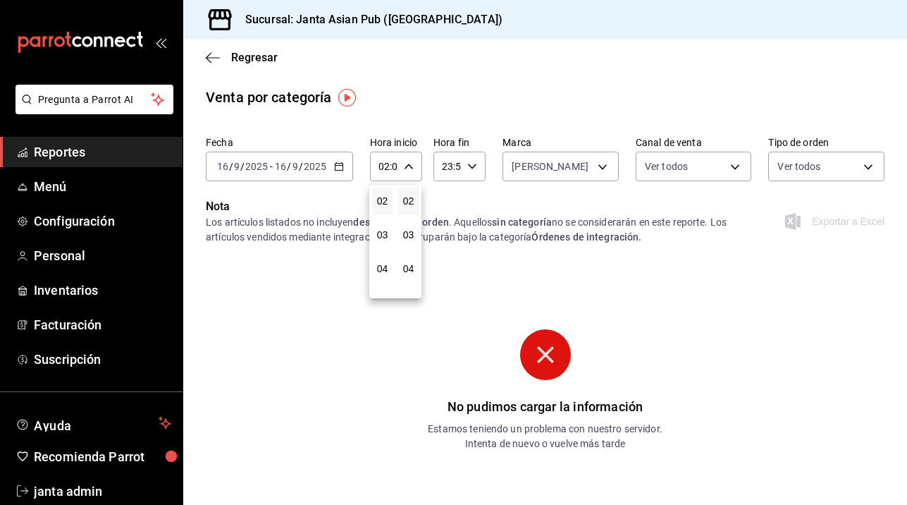
click at [204, 55] on div at bounding box center [453, 252] width 907 height 505
click at [204, 55] on div "Regresar" at bounding box center [545, 57] width 724 height 36
click at [212, 56] on icon "button" at bounding box center [213, 57] width 14 height 13
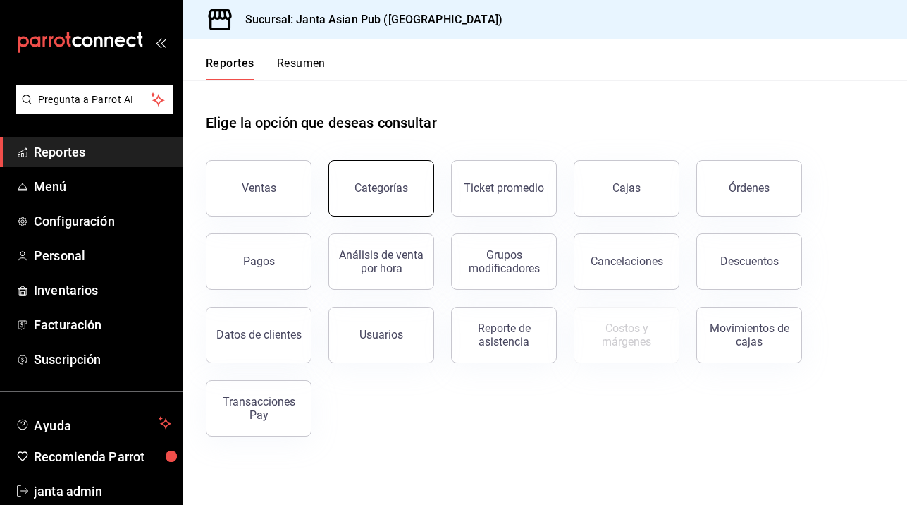
click at [374, 190] on div "Categorías" at bounding box center [381, 187] width 54 height 13
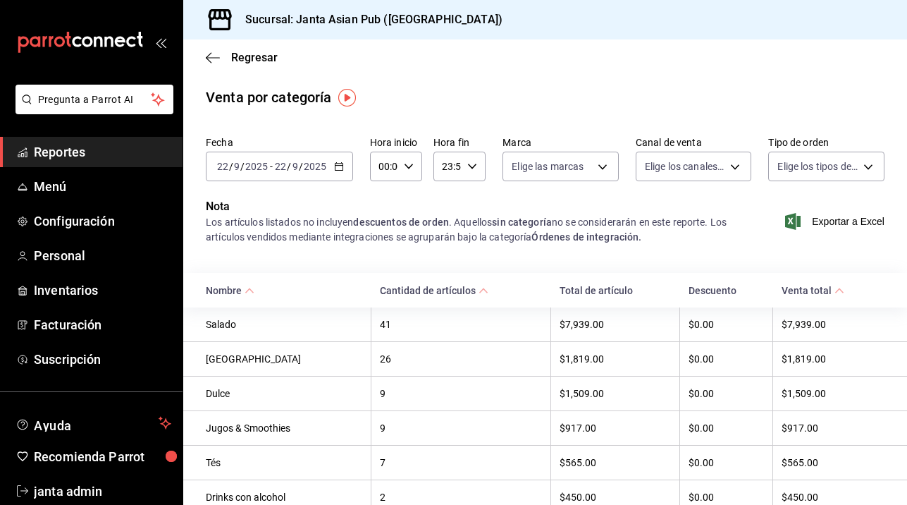
click at [337, 164] on icon "button" at bounding box center [339, 166] width 10 height 10
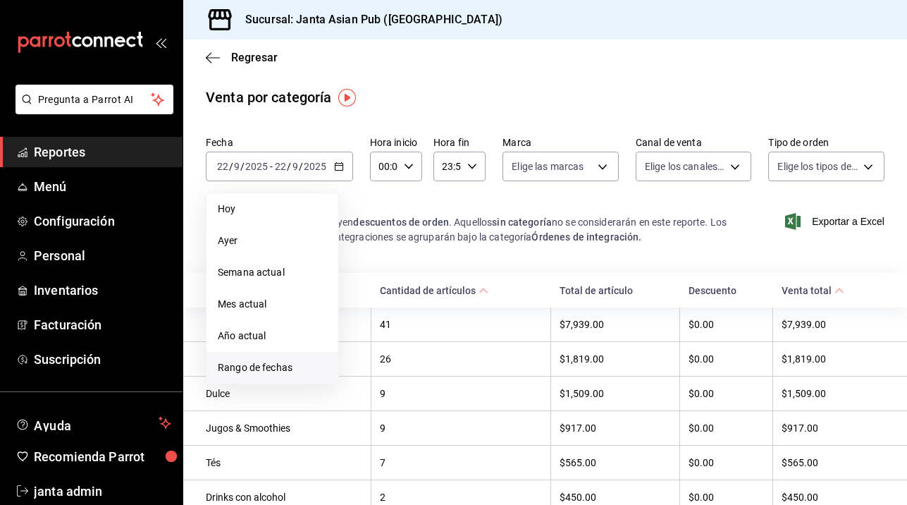
click at [240, 364] on span "Rango de fechas" at bounding box center [272, 367] width 109 height 15
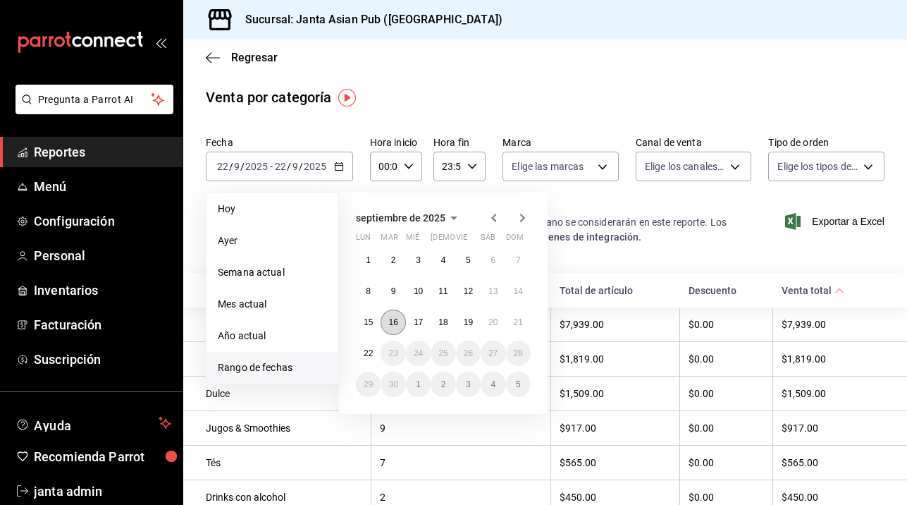
click at [396, 318] on abbr "16" at bounding box center [392, 322] width 9 height 10
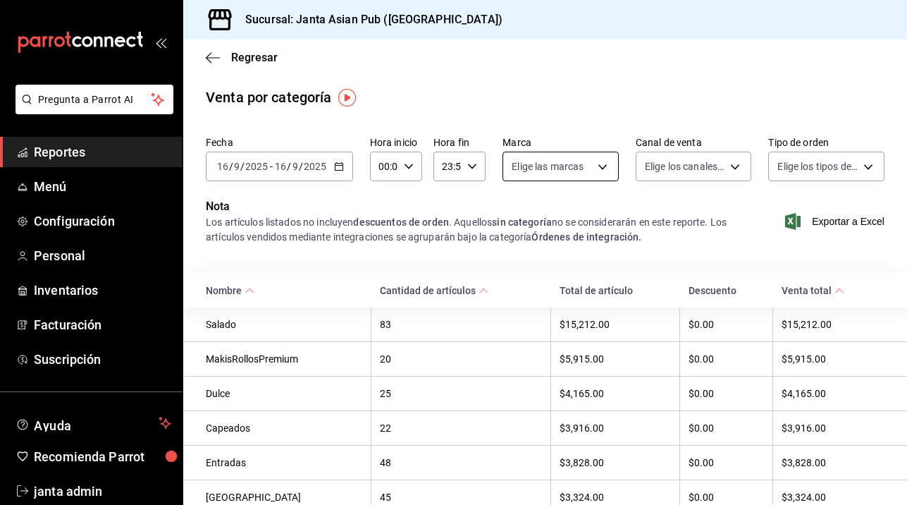
click at [609, 171] on body "Pregunta a Parrot AI Reportes Menú Configuración Personal Inventarios Facturaci…" at bounding box center [453, 252] width 907 height 505
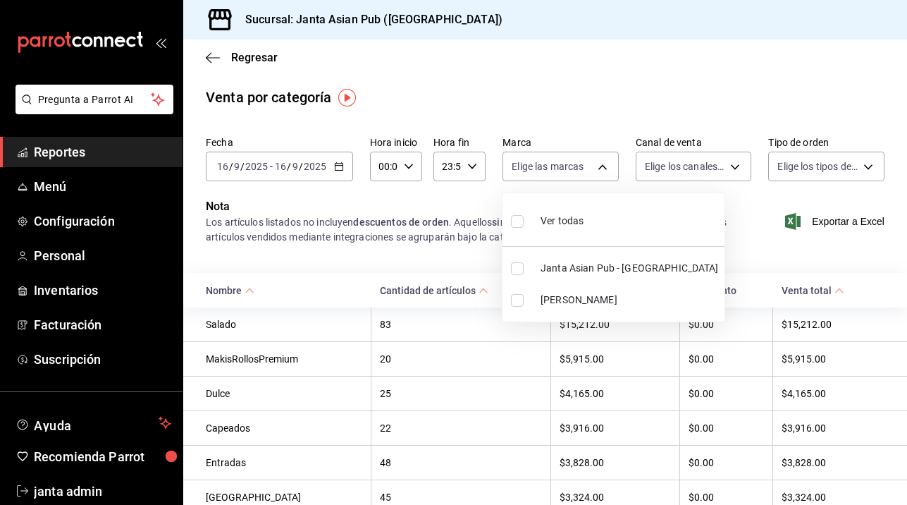
click at [551, 299] on span "Kimi Brunch" at bounding box center [629, 299] width 178 height 15
type input "be46397b-311f-4062-b626-5c189c252b46"
checkbox input "true"
click at [739, 168] on div at bounding box center [453, 252] width 907 height 505
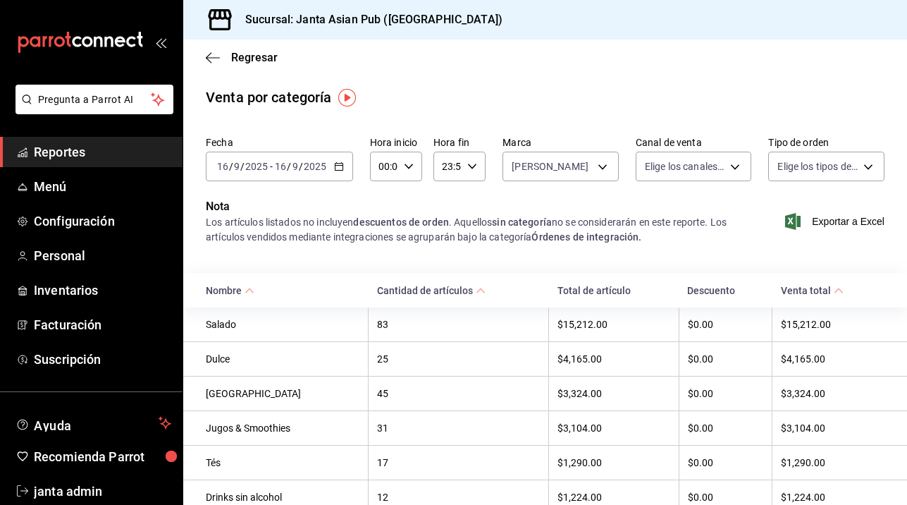
click at [739, 168] on body "Pregunta a Parrot AI Reportes Menú Configuración Personal Inventarios Facturaci…" at bounding box center [453, 252] width 907 height 505
click at [650, 223] on input "checkbox" at bounding box center [650, 221] width 13 height 13
checkbox input "true"
type input "PARROT,UBER_EATS,RAPPI,DIDI_FOOD,ONLINE"
checkbox input "true"
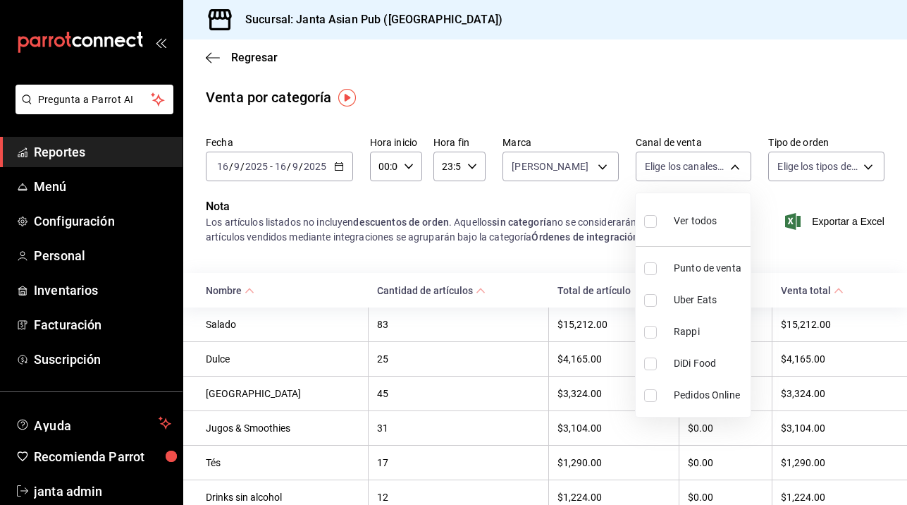
checkbox input "true"
click at [867, 163] on div at bounding box center [453, 252] width 907 height 505
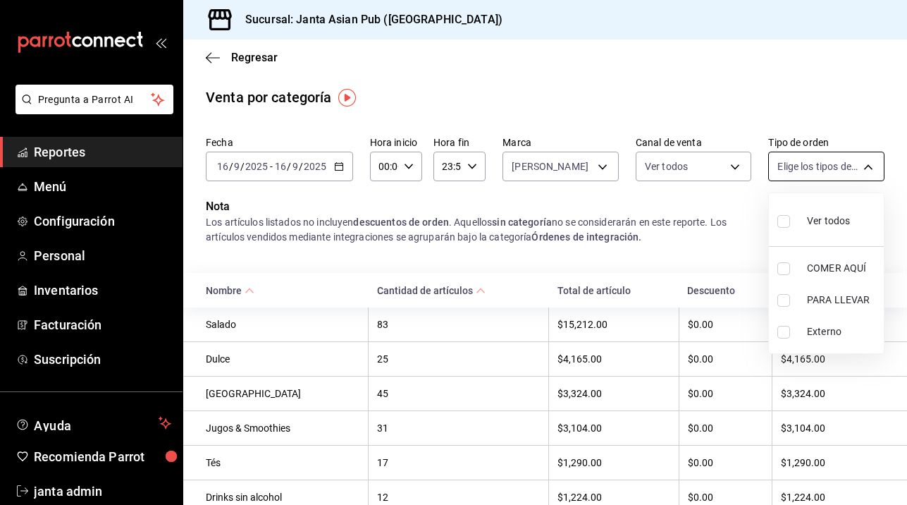
click at [864, 163] on body "Pregunta a Parrot AI Reportes Menú Configuración Personal Inventarios Facturaci…" at bounding box center [453, 252] width 907 height 505
click at [784, 220] on input "checkbox" at bounding box center [783, 221] width 13 height 13
checkbox input "true"
type input "cecbe1d2-0685-4b91-9b18-30ed67a7ce8a,c7915639-2b54-4f57-83bf-29acfaaa6073,EXTER…"
checkbox input "true"
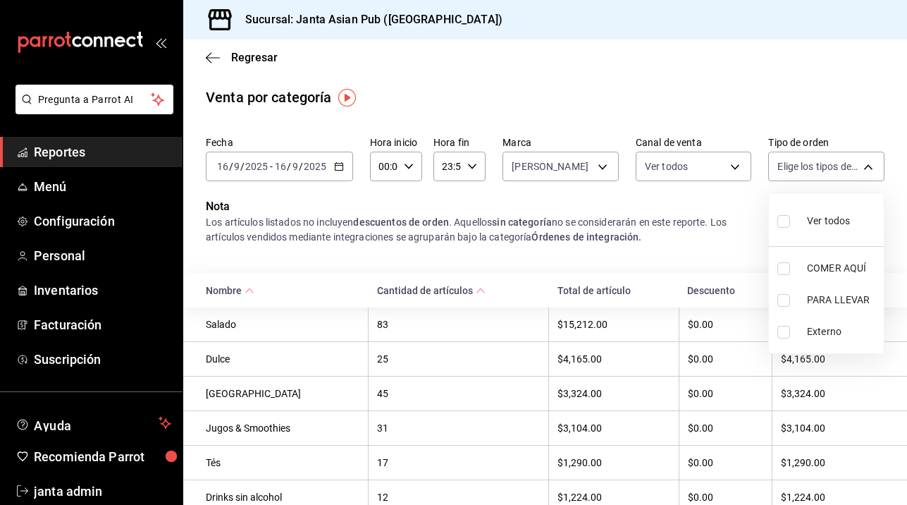
checkbox input "true"
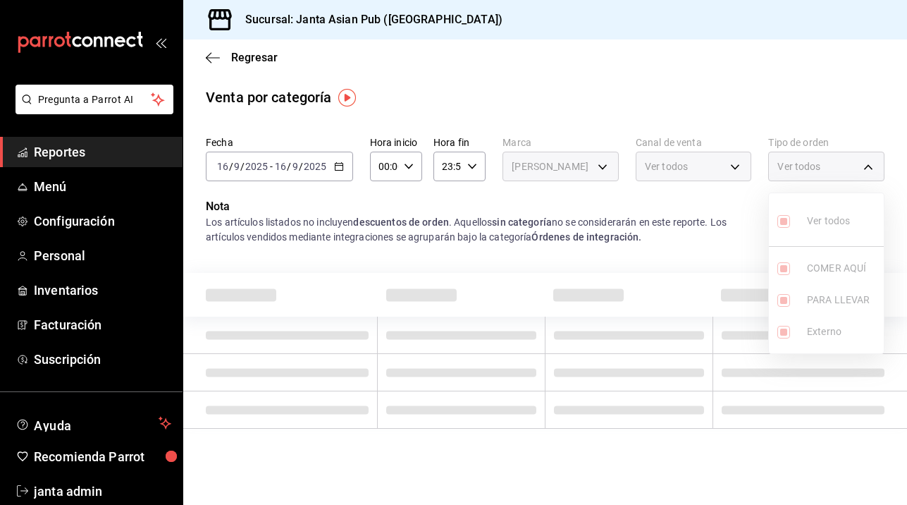
click at [654, 294] on div at bounding box center [453, 252] width 907 height 505
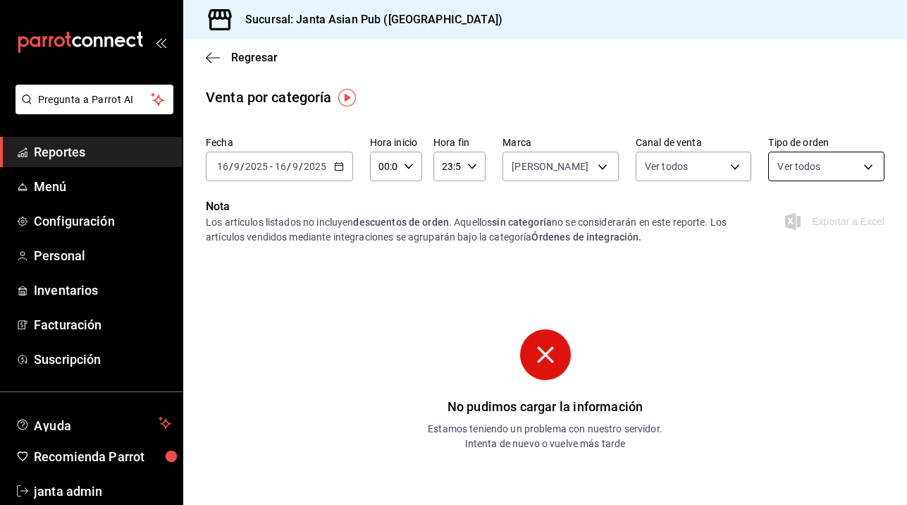
drag, startPoint x: 769, startPoint y: 196, endPoint x: 793, endPoint y: 167, distance: 38.0
click at [779, 183] on div "Fecha 2025-09-16 16 / 9 / 2025 - 2025-09-16 16 / 9 / 2025 Hora inicio 00:00 Hor…" at bounding box center [545, 164] width 679 height 68
click at [870, 162] on body "Pregunta a Parrot AI Reportes Menú Configuración Personal Inventarios Facturaci…" at bounding box center [453, 252] width 907 height 505
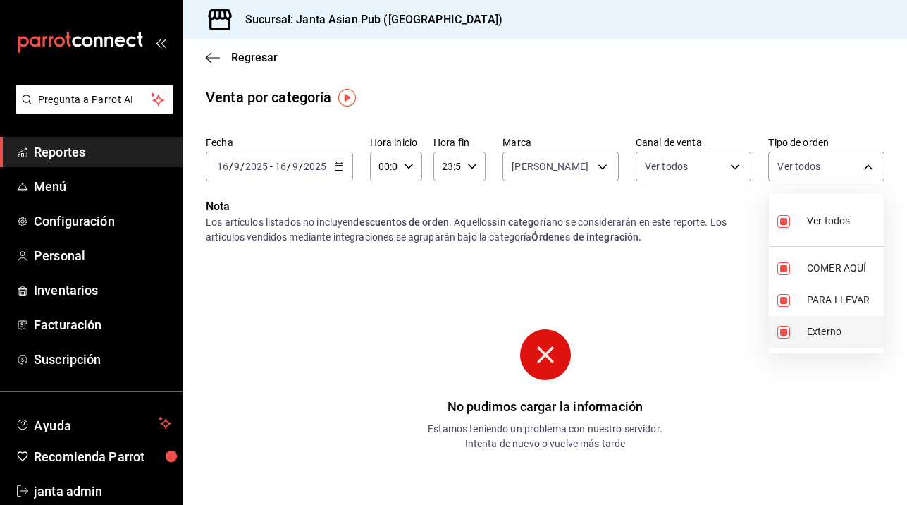
click at [779, 330] on input "checkbox" at bounding box center [783, 332] width 13 height 13
checkbox input "false"
type input "cecbe1d2-0685-4b91-9b18-30ed67a7ce8a,c7915639-2b54-4f57-83bf-29acfaaa6073"
checkbox input "false"
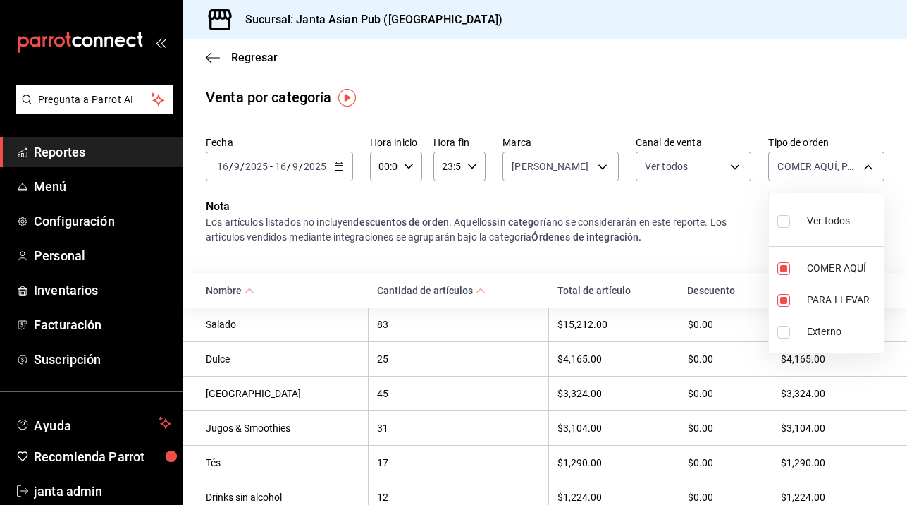
click at [443, 80] on div at bounding box center [453, 252] width 907 height 505
click at [449, 381] on div at bounding box center [453, 252] width 907 height 505
click at [206, 58] on icon "button" at bounding box center [213, 57] width 14 height 13
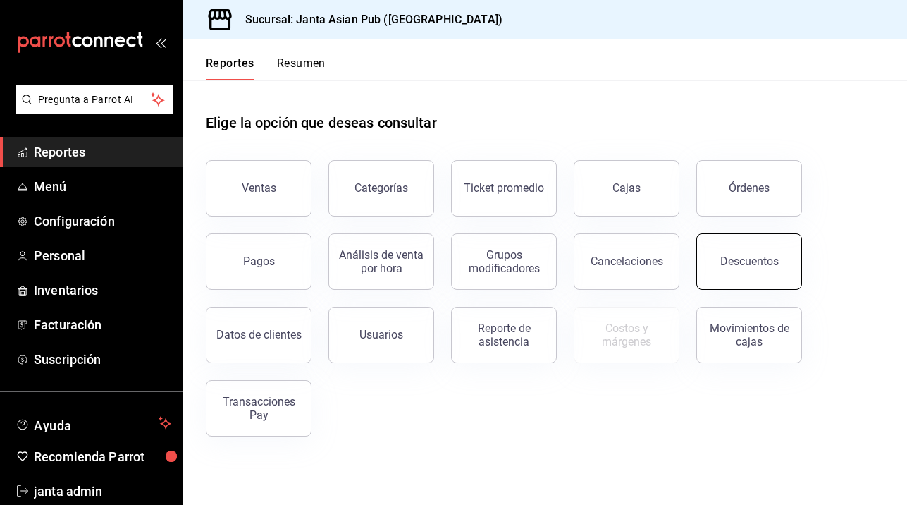
click at [737, 252] on button "Descuentos" at bounding box center [749, 261] width 106 height 56
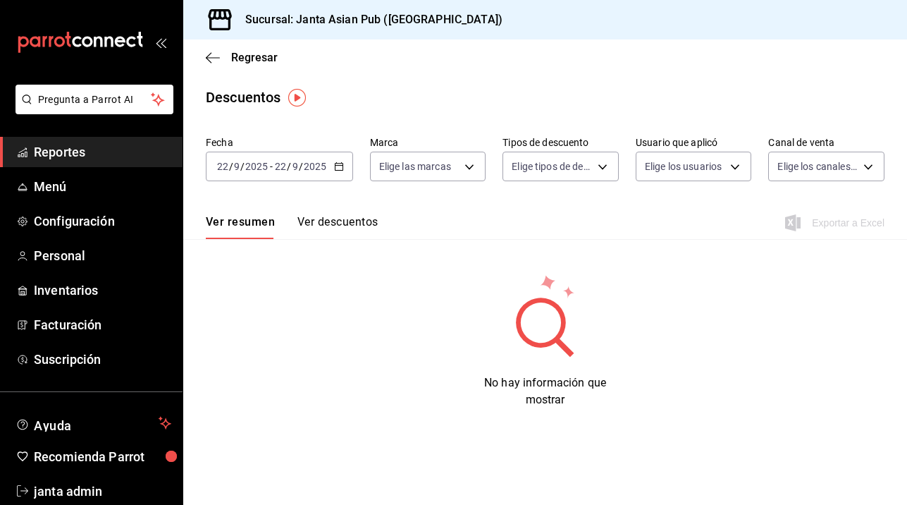
click at [336, 163] on \(Stroke\) "button" at bounding box center [336, 162] width 1 height 1
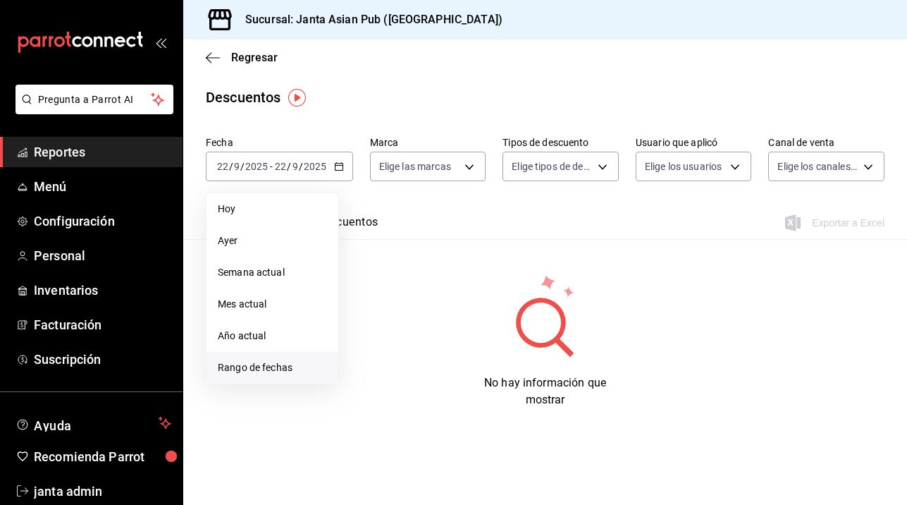
click at [259, 353] on li "Rango de fechas" at bounding box center [272, 368] width 132 height 32
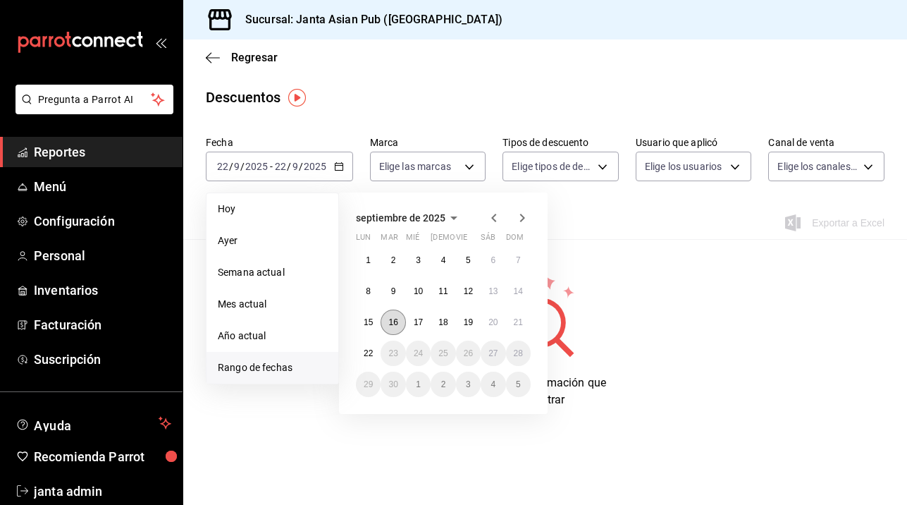
click at [387, 328] on button "16" at bounding box center [393, 321] width 25 height 25
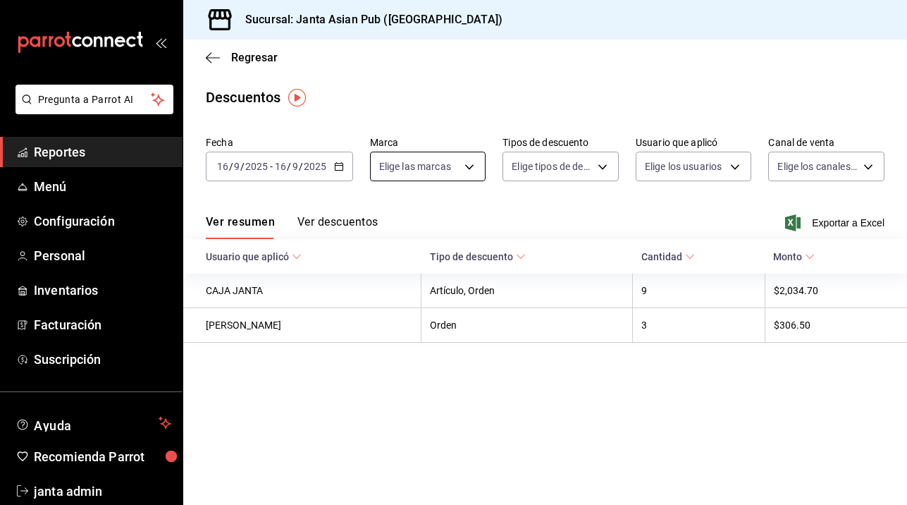
click at [469, 166] on body "Pregunta a Parrot AI Reportes Menú Configuración Personal Inventarios Facturaci…" at bounding box center [453, 252] width 907 height 505
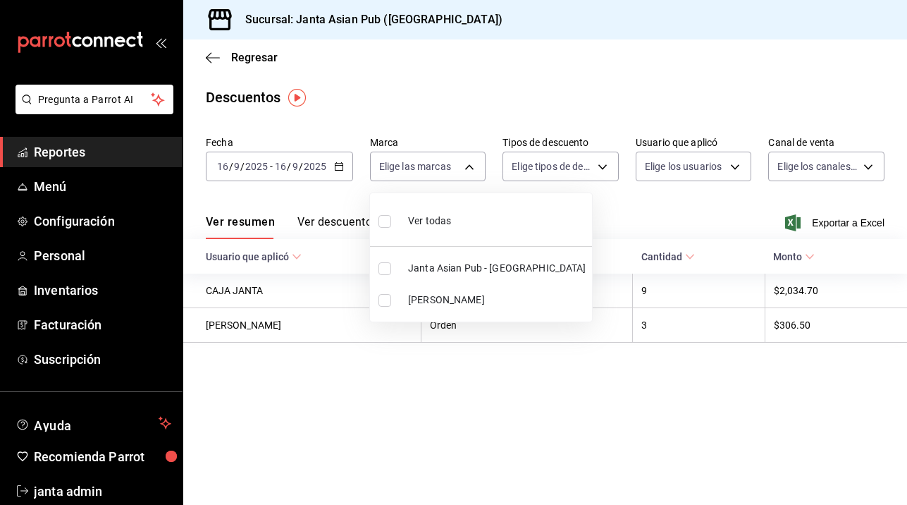
click at [409, 303] on span "Kimi Brunch" at bounding box center [497, 299] width 178 height 15
type input "be46397b-311f-4062-b626-5c189c252b46"
checkbox input "true"
click at [605, 174] on div at bounding box center [453, 252] width 907 height 505
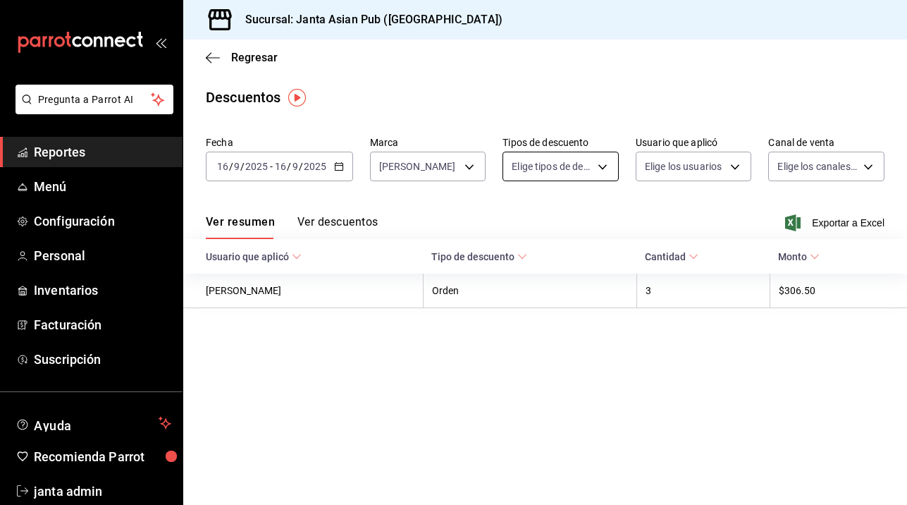
click at [603, 156] on body "Pregunta a Parrot AI Reportes Menú Configuración Personal Inventarios Facturaci…" at bounding box center [453, 252] width 907 height 505
click at [525, 214] on input "checkbox" at bounding box center [520, 213] width 13 height 13
checkbox input "true"
type input "ORDER"
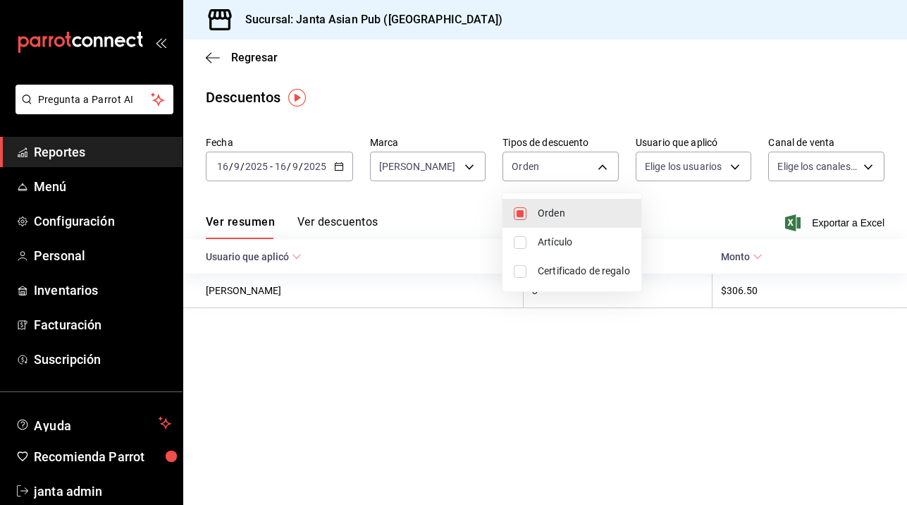
click at [736, 164] on div at bounding box center [453, 252] width 907 height 505
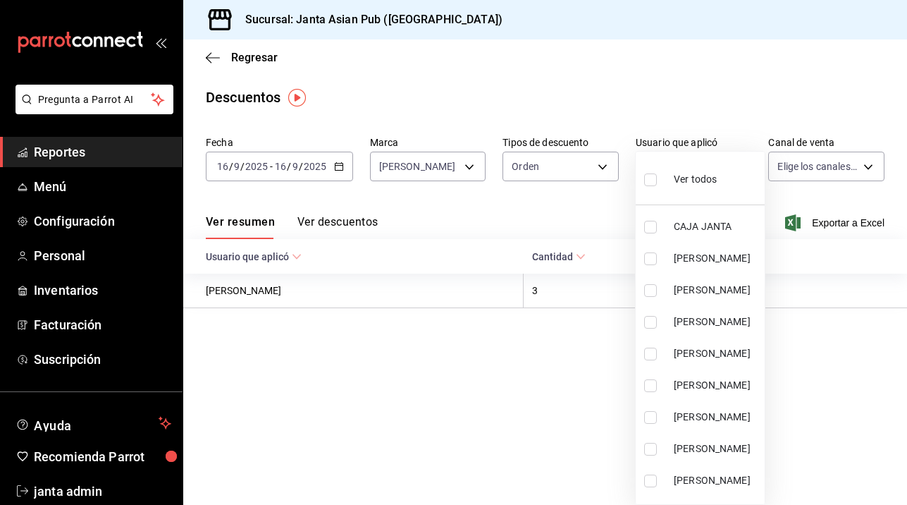
click at [736, 164] on body "Pregunta a Parrot AI Reportes Menú Configuración Personal Inventarios Facturaci…" at bounding box center [453, 252] width 907 height 505
click at [648, 190] on div "Ver todos" at bounding box center [680, 178] width 73 height 30
type input "dec6c1df-0536-452e-a3b5-3df96a83957b,42d2dfbf-7daa-46ef-93e2-0dad35230b75,1463a…"
checkbox input "true"
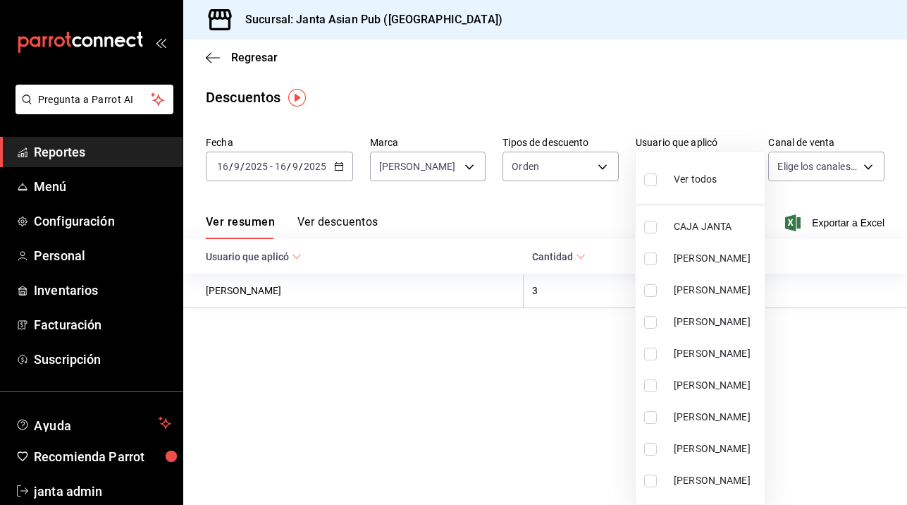
checkbox input "true"
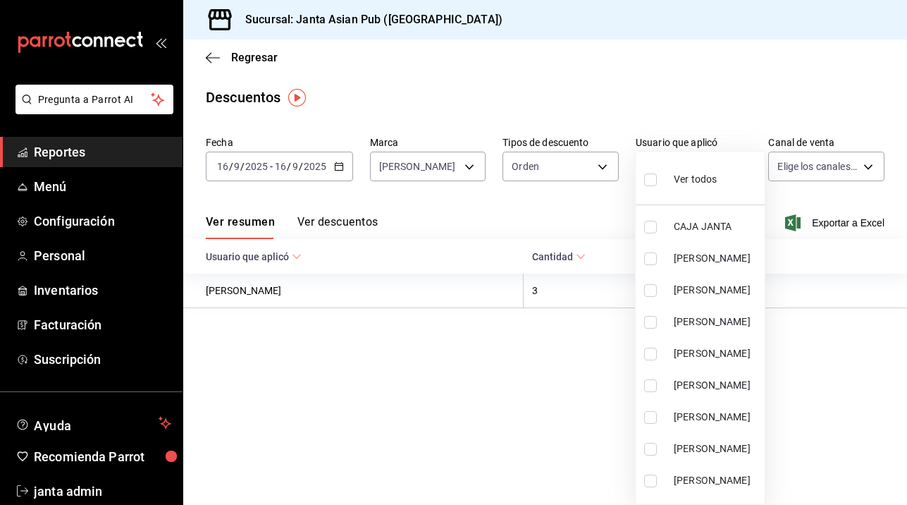
checkbox input "true"
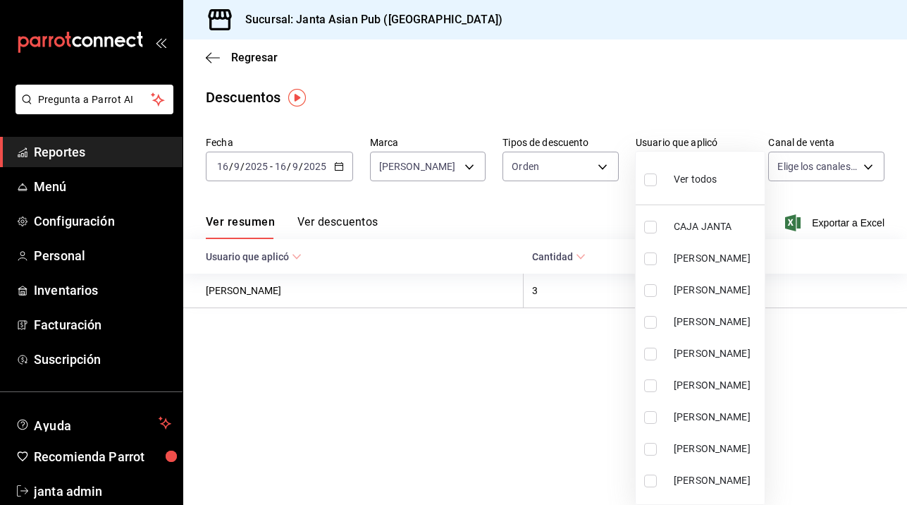
checkbox input "true"
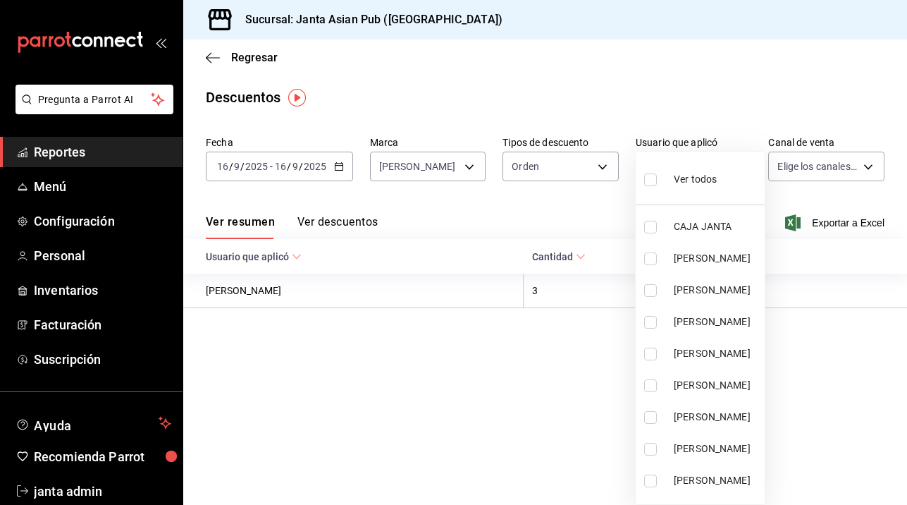
checkbox input "true"
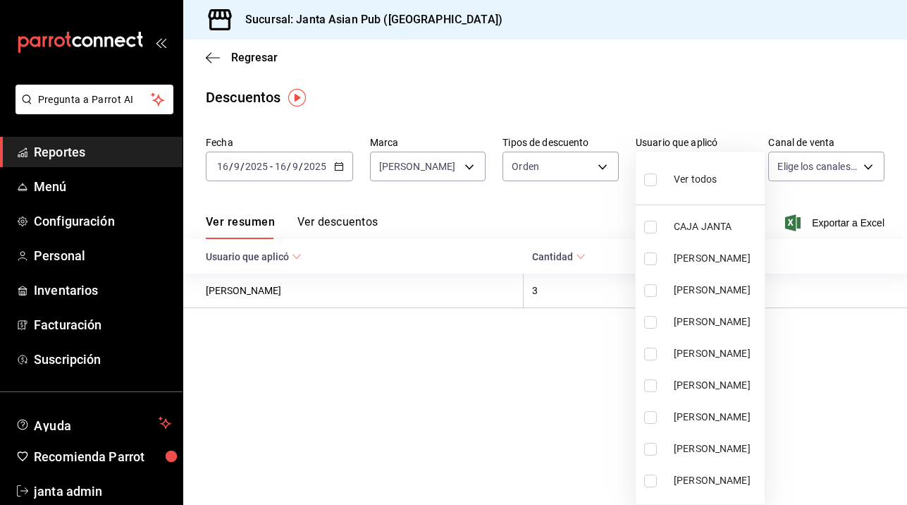
checkbox input "true"
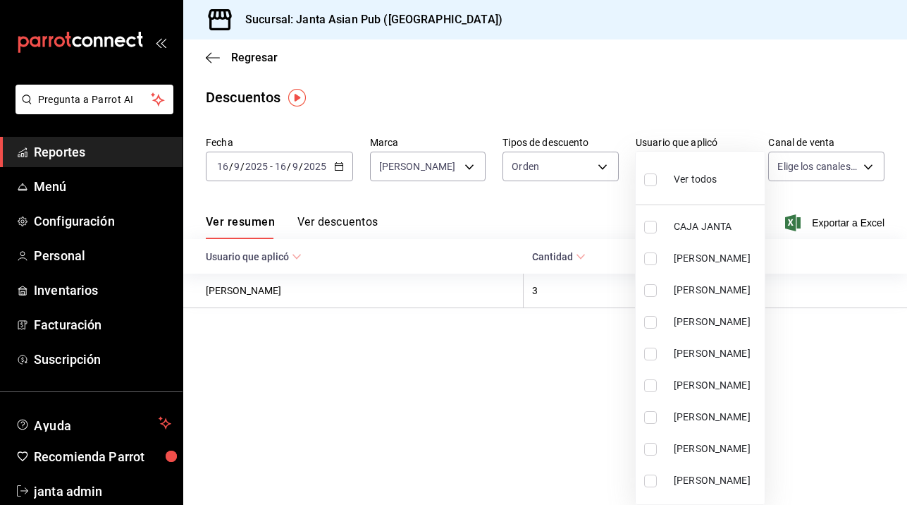
checkbox input "true"
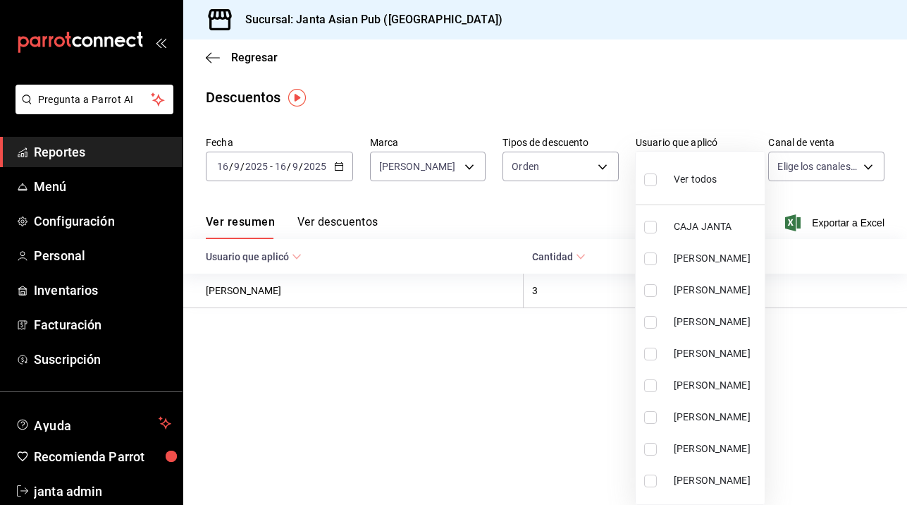
checkbox input "true"
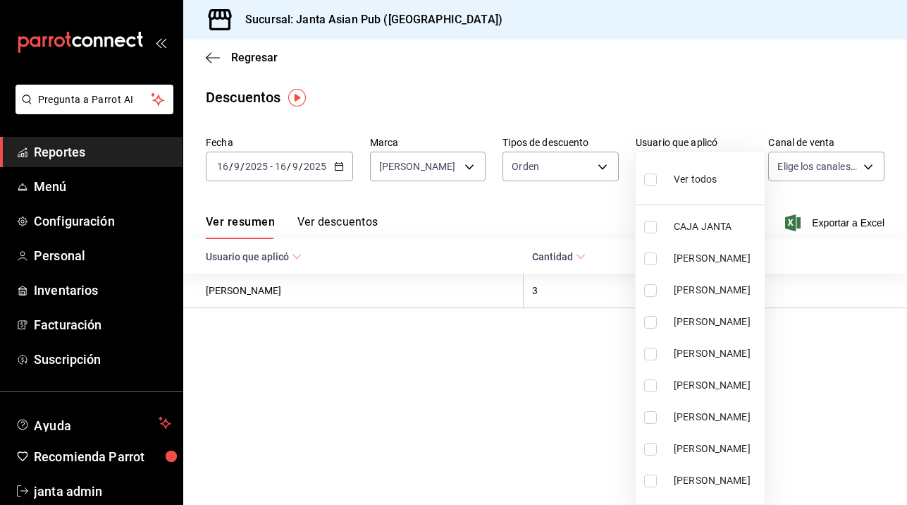
checkbox input "true"
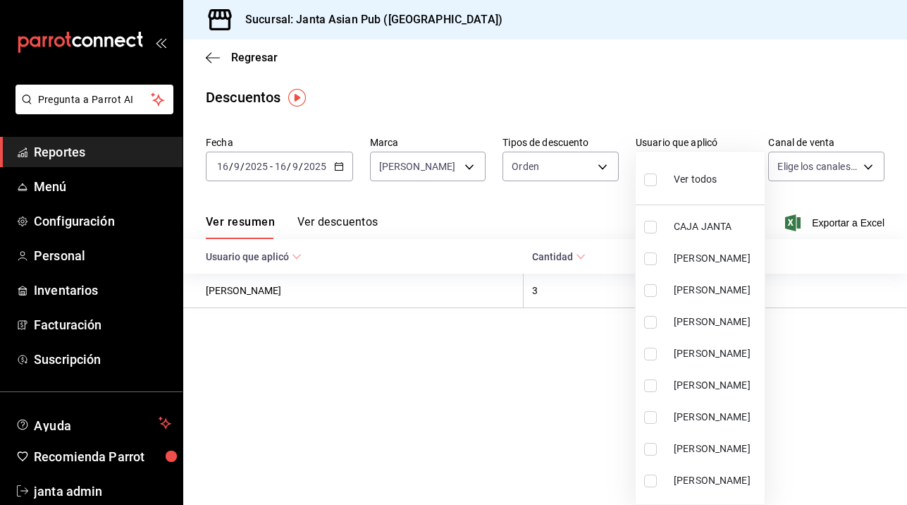
checkbox input "true"
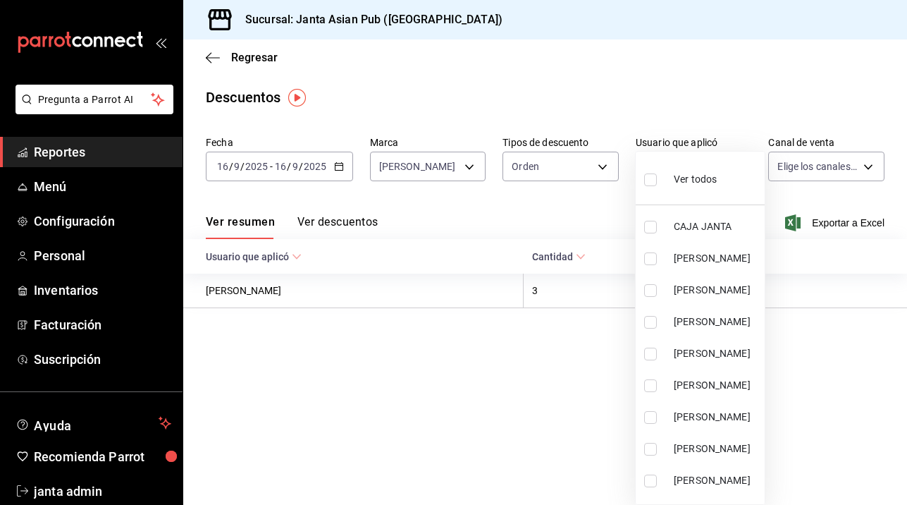
checkbox input "true"
click at [872, 166] on div at bounding box center [453, 252] width 907 height 505
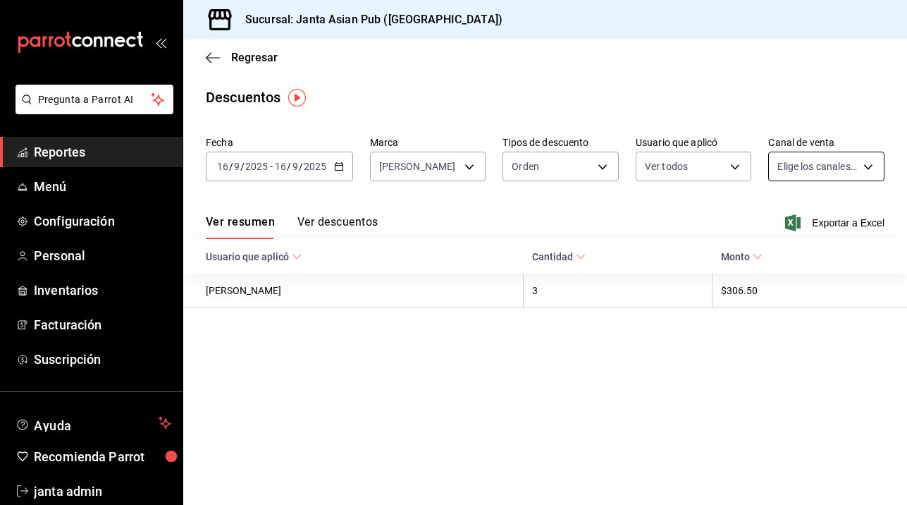
click at [865, 165] on body "Pregunta a Parrot AI Reportes Menú Configuración Personal Inventarios Facturaci…" at bounding box center [453, 252] width 907 height 505
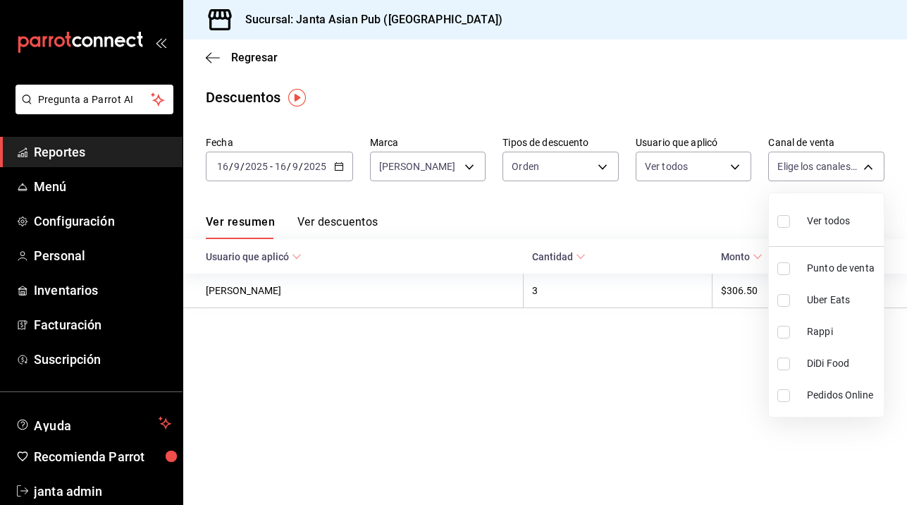
click at [787, 223] on input "checkbox" at bounding box center [783, 221] width 13 height 13
checkbox input "true"
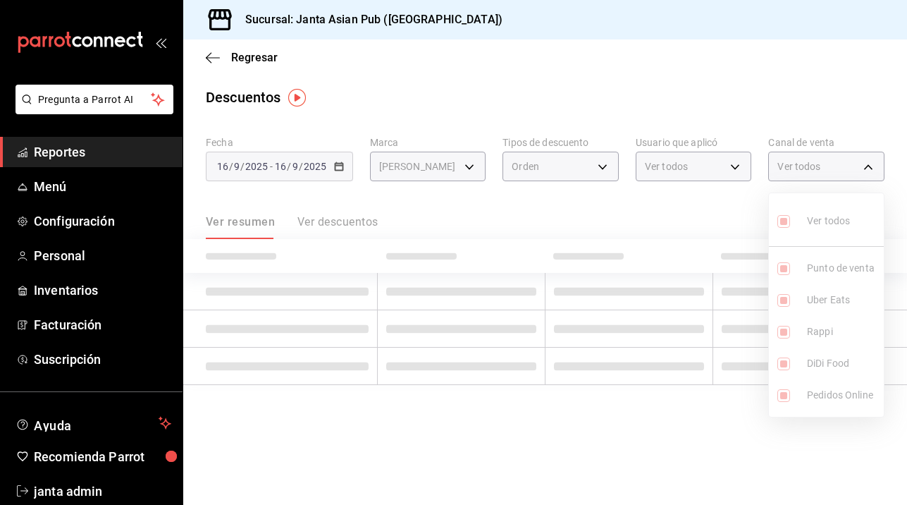
type input "PARROT,UBER_EATS,RAPPI,DIDI_FOOD,ONLINE"
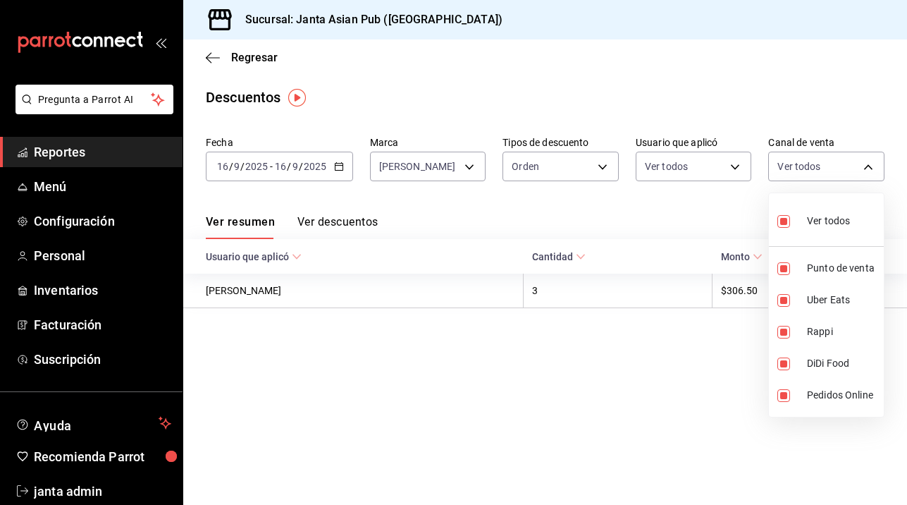
click at [674, 440] on div at bounding box center [453, 252] width 907 height 505
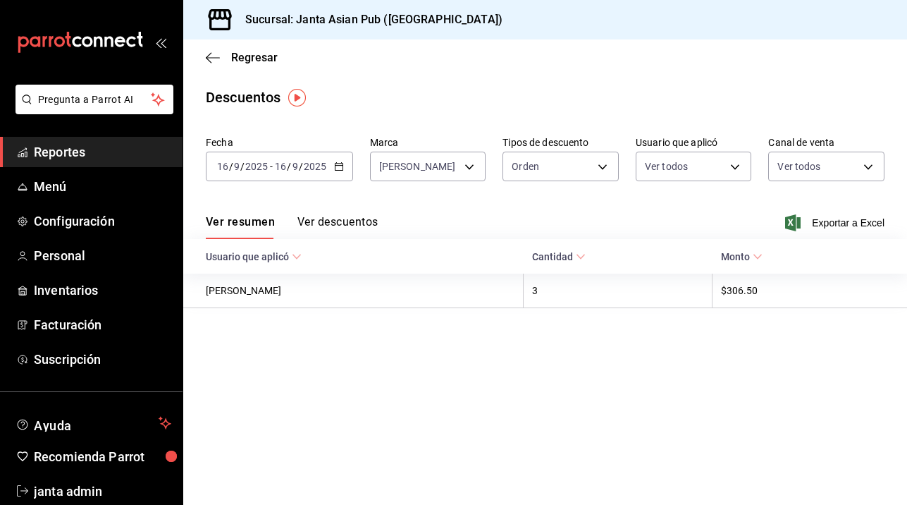
click at [576, 252] on icon at bounding box center [581, 257] width 10 height 10
click at [223, 57] on span "Regresar" at bounding box center [242, 57] width 72 height 13
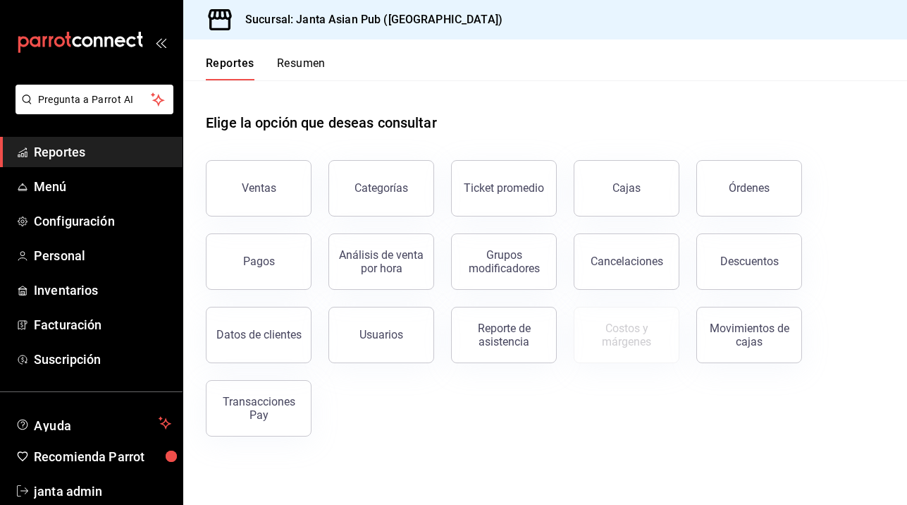
click at [291, 64] on button "Resumen" at bounding box center [301, 68] width 49 height 24
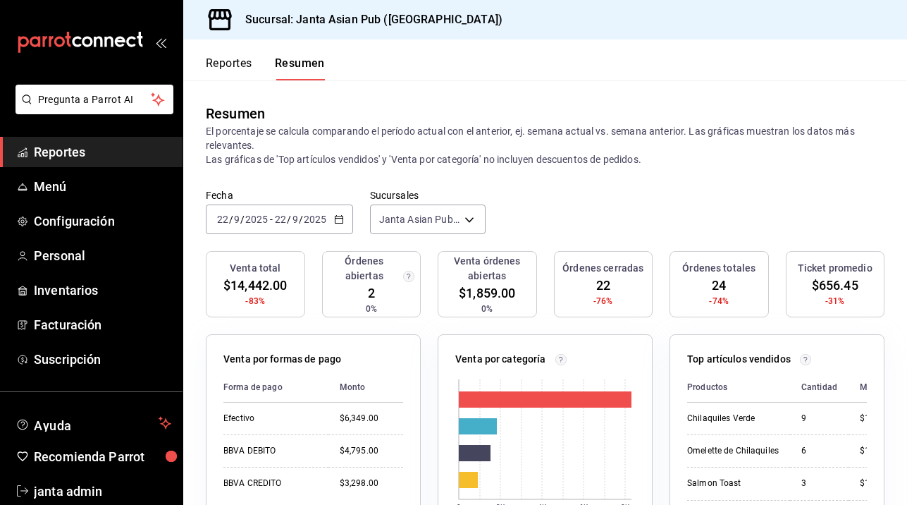
click at [230, 67] on button "Reportes" at bounding box center [229, 68] width 47 height 24
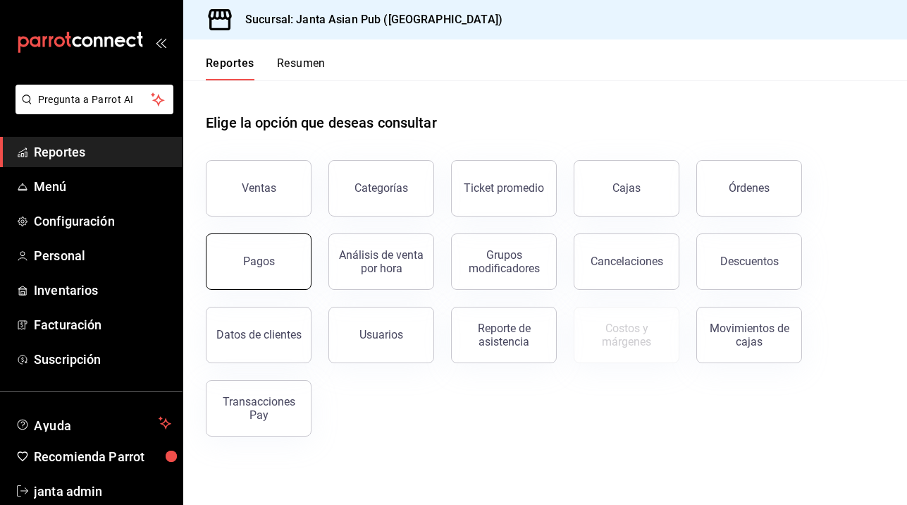
click at [239, 244] on button "Pagos" at bounding box center [259, 261] width 106 height 56
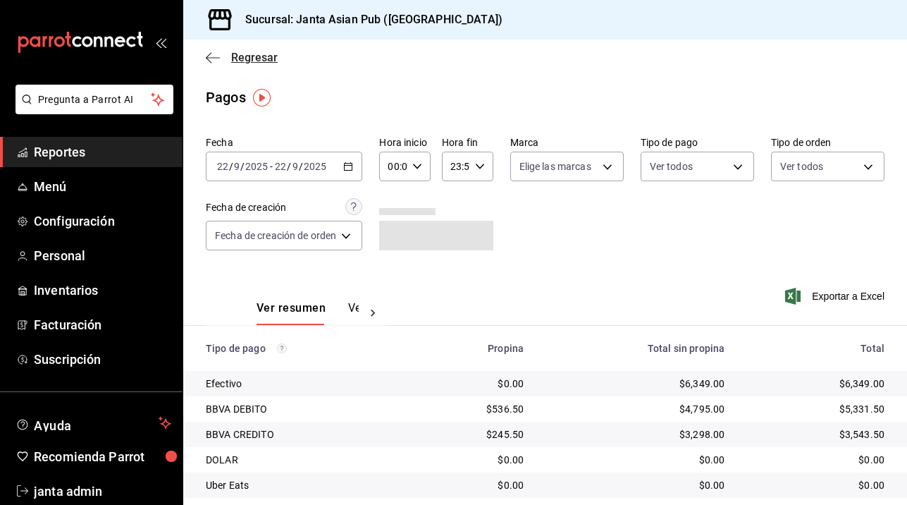
click at [206, 55] on icon "button" at bounding box center [213, 57] width 14 height 13
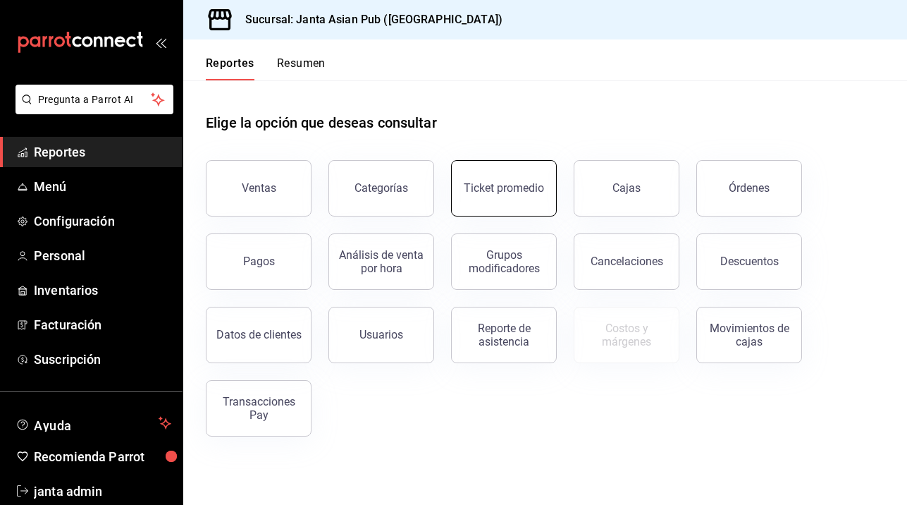
click at [472, 189] on div "Ticket promedio" at bounding box center [504, 187] width 80 height 13
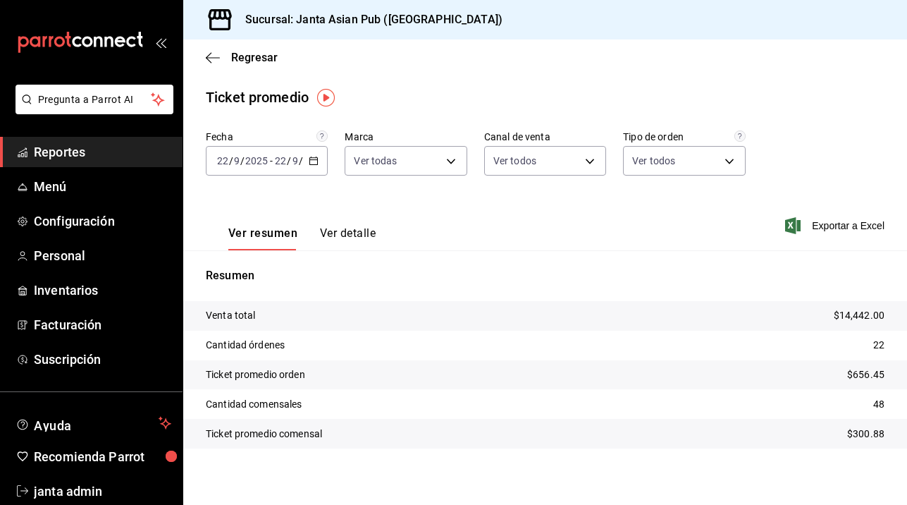
click at [319, 160] on icon "button" at bounding box center [314, 161] width 10 height 10
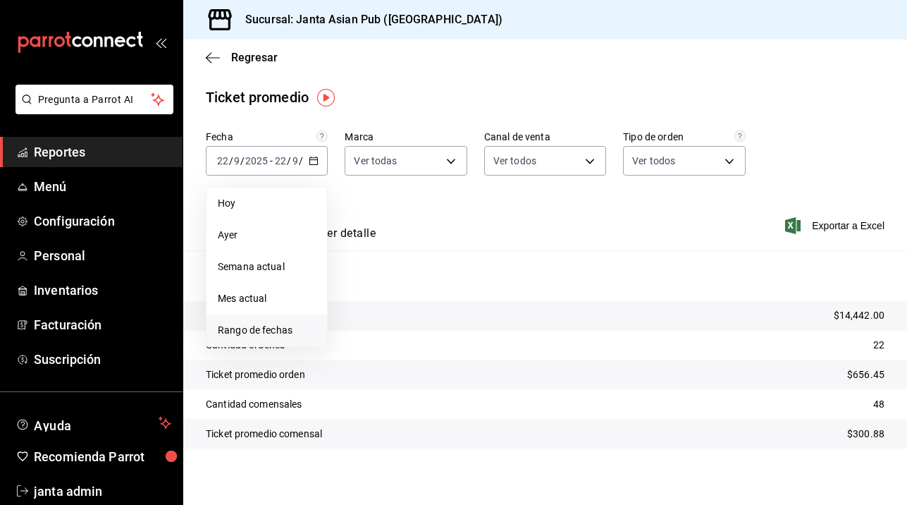
click at [245, 325] on span "Rango de fechas" at bounding box center [267, 330] width 98 height 15
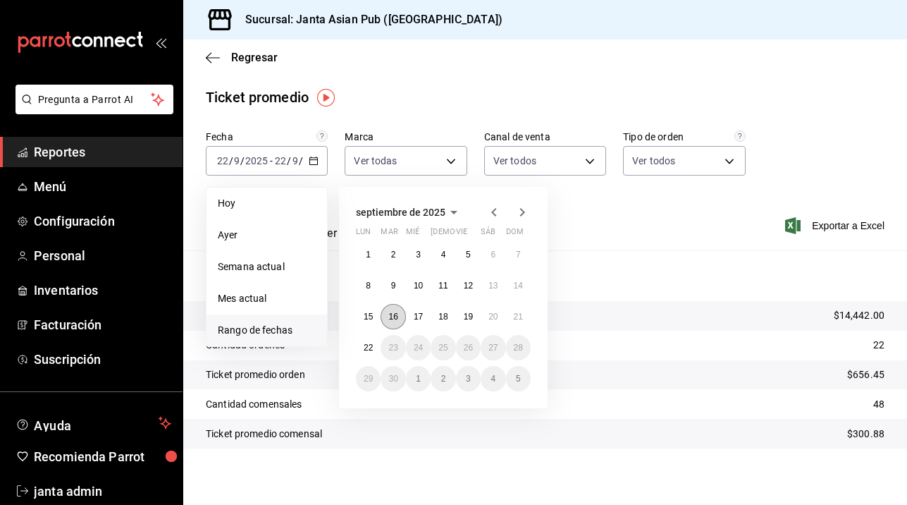
click at [394, 318] on abbr "16" at bounding box center [392, 316] width 9 height 10
